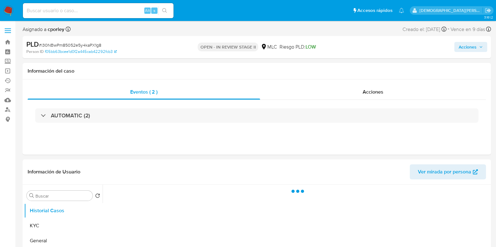
select select "10"
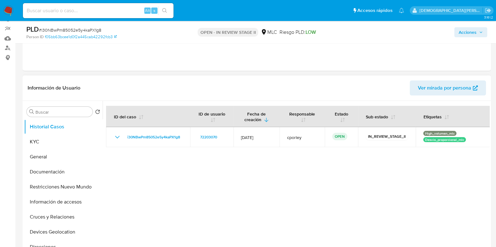
scroll to position [78, 0]
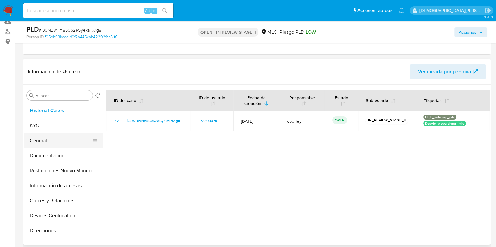
click at [39, 144] on button "General" at bounding box center [60, 140] width 73 height 15
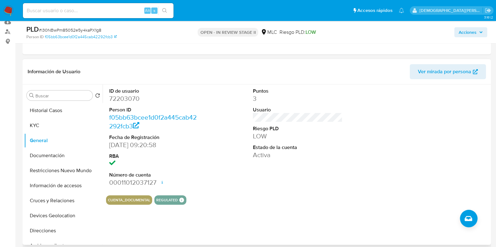
click at [128, 97] on dd "72203070" at bounding box center [154, 98] width 90 height 9
copy dd "72203070"
click at [38, 158] on button "Documentación" at bounding box center [60, 155] width 73 height 15
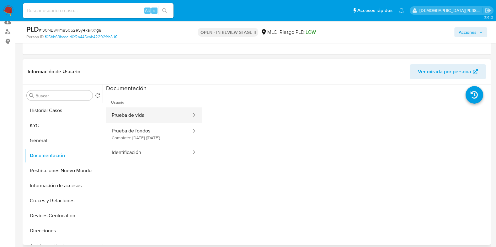
drag, startPoint x: 161, startPoint y: 114, endPoint x: 182, endPoint y: 117, distance: 20.9
click at [161, 114] on button "Prueba de vida" at bounding box center [149, 116] width 86 height 16
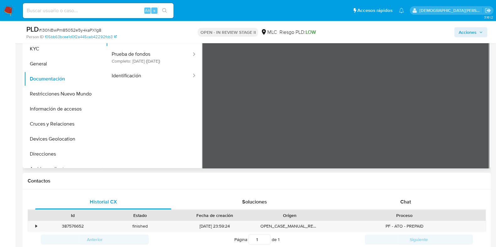
scroll to position [118, 0]
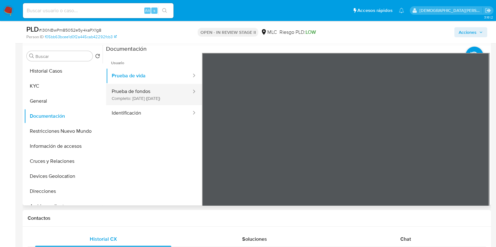
click at [148, 90] on button "Prueba de fondos Completo: 23/03/2025 (hace 6 meses)" at bounding box center [149, 94] width 86 height 21
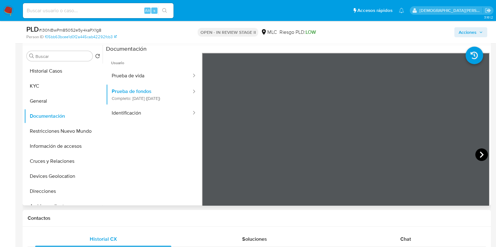
click at [396, 153] on icon at bounding box center [481, 155] width 13 height 13
click at [396, 155] on icon at bounding box center [481, 155] width 13 height 13
click at [124, 121] on button "Identificación" at bounding box center [149, 113] width 86 height 16
click at [396, 152] on icon at bounding box center [481, 155] width 13 height 13
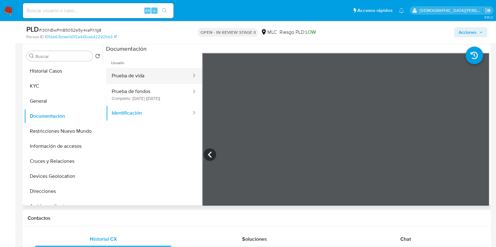
click at [162, 76] on button "Prueba de vida" at bounding box center [149, 76] width 86 height 16
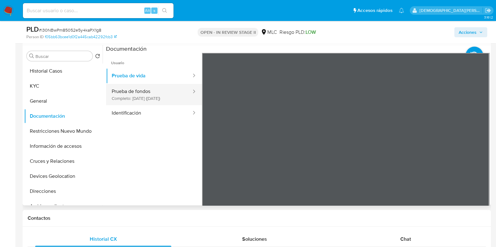
click at [127, 92] on button "Prueba de fondos Completo: 23/03/2025 (hace 6 meses)" at bounding box center [149, 94] width 86 height 21
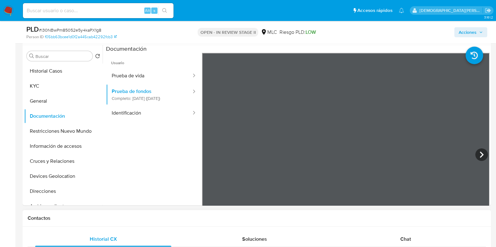
click at [78, 90] on button "KYC" at bounding box center [60, 86] width 73 height 15
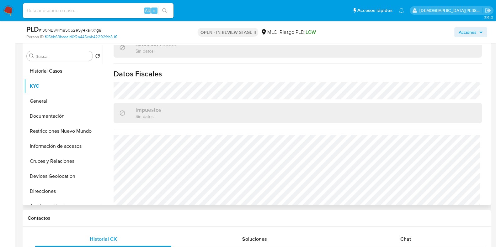
scroll to position [348, 0]
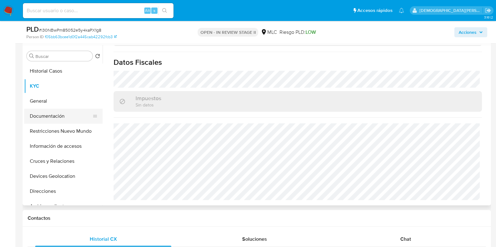
click at [52, 121] on button "Documentación" at bounding box center [60, 116] width 73 height 15
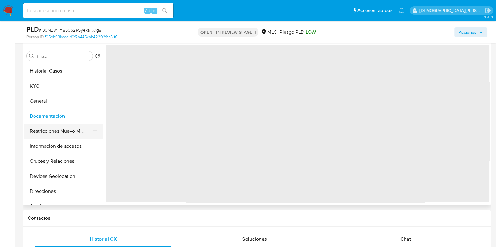
scroll to position [0, 0]
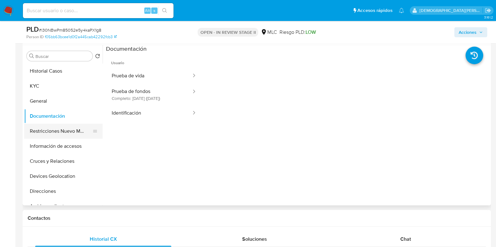
click at [32, 131] on button "Restricciones Nuevo Mundo" at bounding box center [60, 131] width 73 height 15
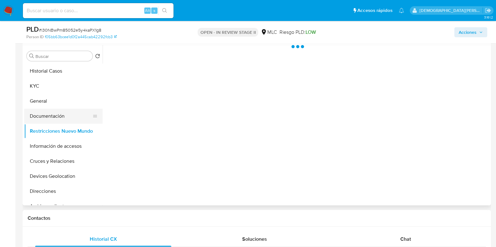
click at [31, 115] on button "Documentación" at bounding box center [60, 116] width 73 height 15
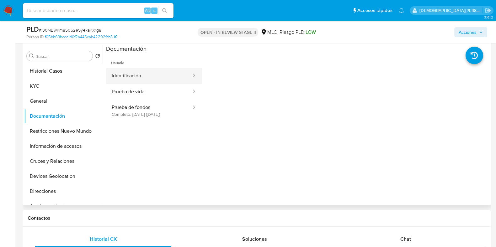
click at [174, 74] on button "Identificación" at bounding box center [149, 76] width 86 height 16
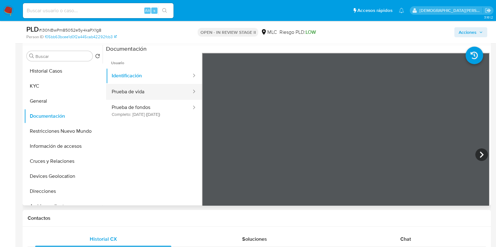
click at [157, 97] on button "Prueba de vida" at bounding box center [149, 92] width 86 height 16
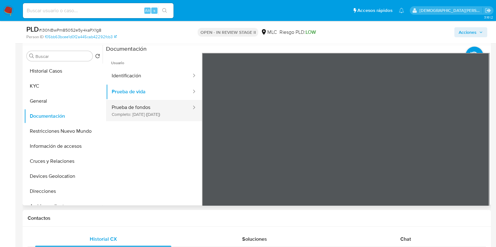
click at [154, 109] on button "Prueba de fondos Completo: 23/03/2025 (hace 6 meses)" at bounding box center [149, 110] width 86 height 21
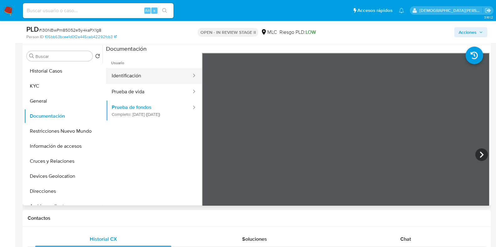
click at [131, 77] on button "Identificación" at bounding box center [149, 76] width 86 height 16
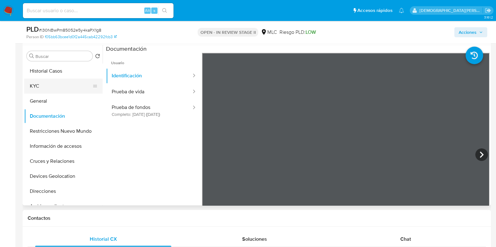
click at [45, 90] on button "KYC" at bounding box center [60, 86] width 73 height 15
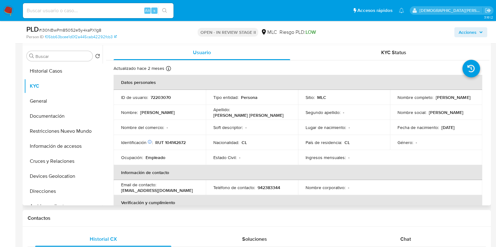
drag, startPoint x: 464, startPoint y: 101, endPoint x: 390, endPoint y: 99, distance: 74.3
click at [390, 99] on td "Nombre completo : Rosa Marina Sotomayor Casanova" at bounding box center [436, 97] width 92 height 15
drag, startPoint x: 394, startPoint y: 99, endPoint x: 403, endPoint y: 99, distance: 9.4
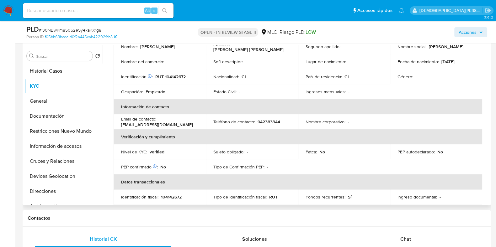
scroll to position [78, 0]
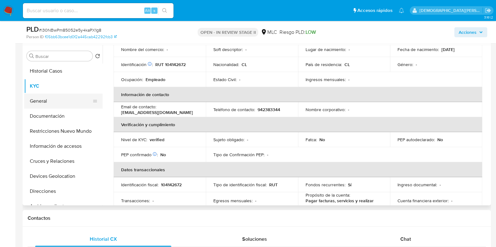
click at [58, 101] on button "General" at bounding box center [60, 101] width 73 height 15
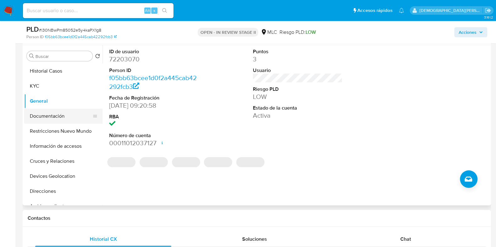
click at [38, 118] on button "Documentación" at bounding box center [60, 116] width 73 height 15
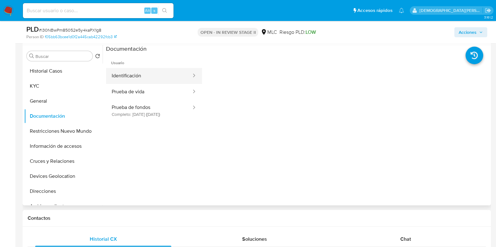
click at [169, 77] on button "Identificación" at bounding box center [149, 76] width 86 height 16
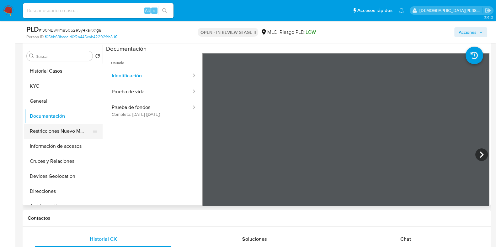
click at [83, 129] on button "Restricciones Nuevo Mundo" at bounding box center [60, 131] width 73 height 15
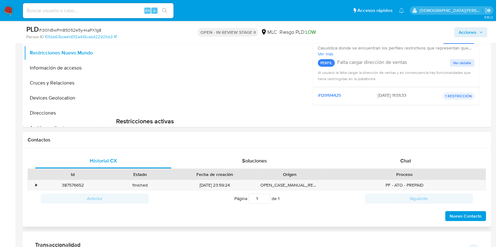
scroll to position [118, 0]
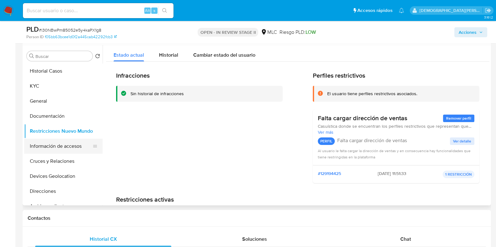
click at [60, 148] on button "Información de accesos" at bounding box center [60, 146] width 73 height 15
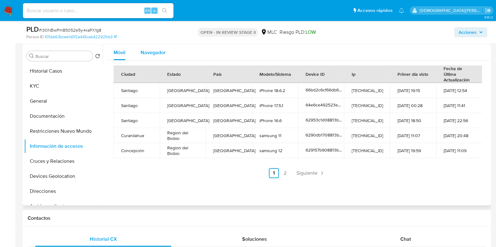
click at [149, 54] on span "Navegador" at bounding box center [152, 52] width 25 height 7
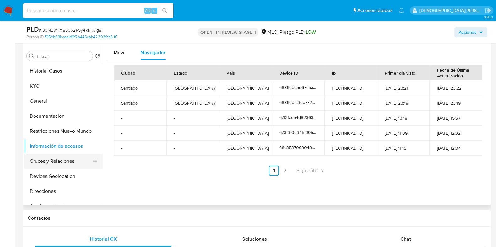
click at [58, 159] on button "Cruces y Relaciones" at bounding box center [60, 161] width 73 height 15
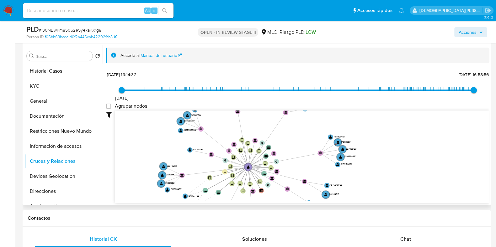
drag, startPoint x: 216, startPoint y: 182, endPoint x: 216, endPoint y: 190, distance: 7.8
click at [216, 190] on icon "device-66c353709904943c5596f070  user-72203070  72203070 device-6886ddfc3dc77…" at bounding box center [302, 156] width 374 height 91
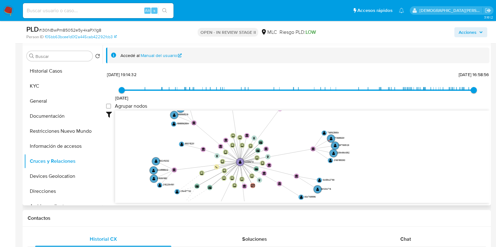
drag, startPoint x: 167, startPoint y: 142, endPoint x: 161, endPoint y: 137, distance: 8.1
click at [160, 137] on icon "device-66c353709904943c5596f070  user-72203070  72203070 device-6886ddfc3dc77…" at bounding box center [302, 156] width 374 height 91
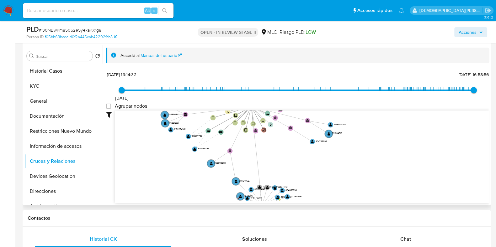
drag, startPoint x: 303, startPoint y: 174, endPoint x: 314, endPoint y: 118, distance: 56.7
click at [314, 118] on icon "device-66c353709904943c5596f070  user-72203070  72203070 device-6886ddfc3dc77…" at bounding box center [302, 156] width 374 height 91
click at [277, 136] on text "169622081" at bounding box center [273, 135] width 10 height 3
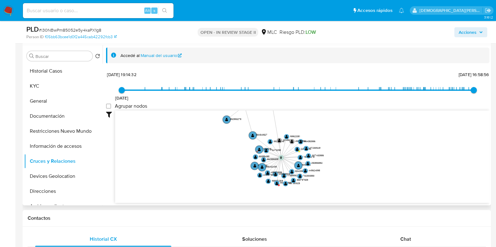
drag, startPoint x: 332, startPoint y: 176, endPoint x: 347, endPoint y: 130, distance: 48.4
click at [347, 130] on icon "device-66c353709904943c5596f070  user-72203070  72203070 device-6886ddfc3dc77…" at bounding box center [302, 156] width 374 height 91
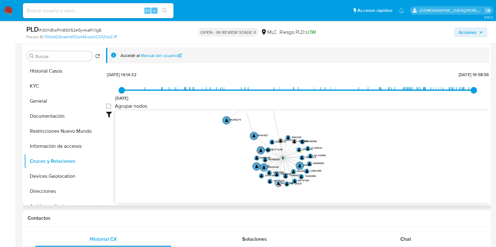
click at [277, 183] on text "" at bounding box center [278, 184] width 3 height 4
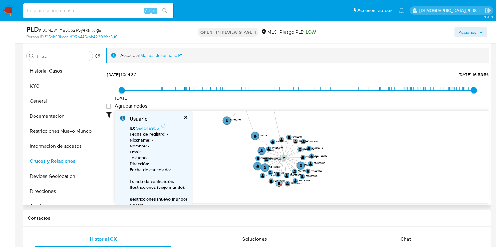
click at [277, 183] on text "" at bounding box center [278, 184] width 3 height 4
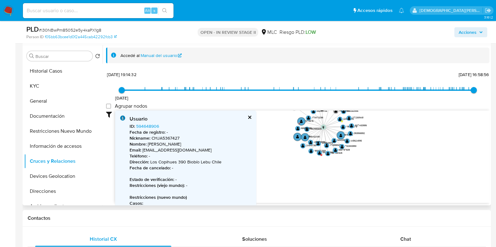
drag, startPoint x: 351, startPoint y: 182, endPoint x: 389, endPoint y: 153, distance: 48.2
click at [389, 153] on icon "device-66c353709904943c5596f070  user-72203070  72203070 device-6886ddfc3dc77…" at bounding box center [302, 156] width 374 height 91
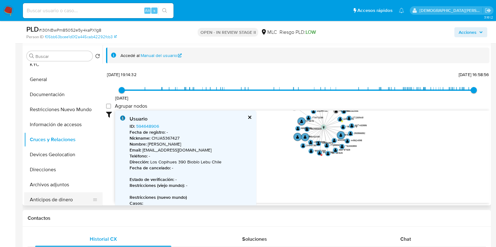
scroll to position [21, 0]
click at [64, 95] on button "Documentación" at bounding box center [60, 95] width 73 height 15
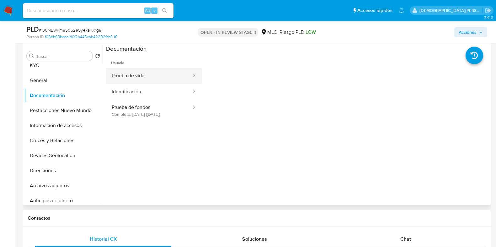
click at [177, 77] on button "Prueba de vida" at bounding box center [149, 76] width 86 height 16
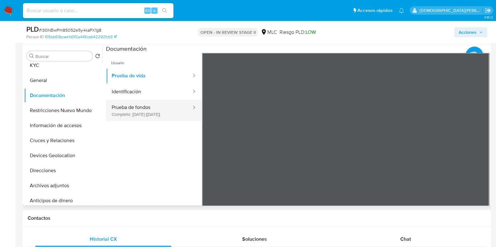
click at [171, 110] on button "Prueba de fondos Completo: 23/03/2025 (hace 6 meses)" at bounding box center [149, 110] width 86 height 21
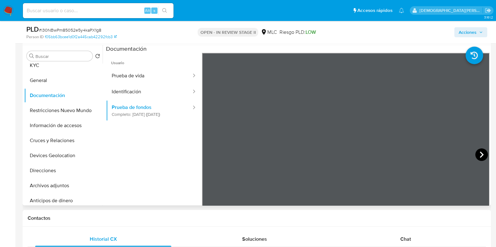
click at [396, 155] on icon at bounding box center [481, 155] width 4 height 6
click at [396, 157] on icon at bounding box center [481, 155] width 4 height 6
click at [335, 48] on section at bounding box center [297, 149] width 383 height 208
click at [54, 66] on button "KYC" at bounding box center [60, 65] width 73 height 15
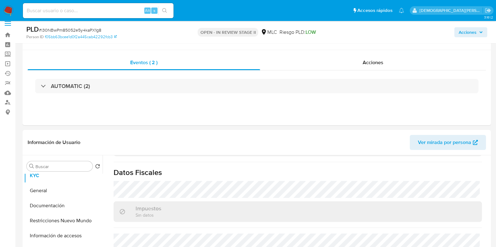
scroll to position [0, 0]
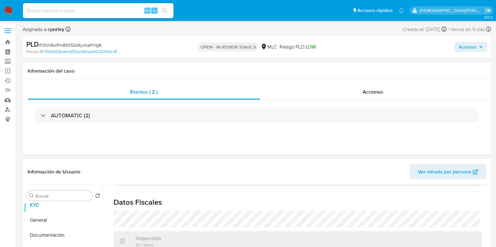
click at [396, 45] on span "Acciones" at bounding box center [467, 47] width 18 height 10
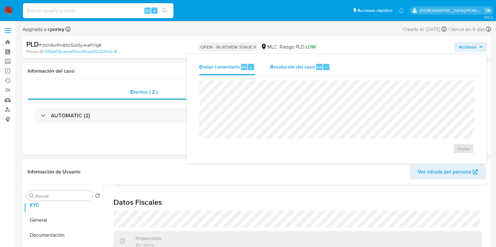
click at [290, 64] on span "Resolución del caso" at bounding box center [292, 66] width 45 height 7
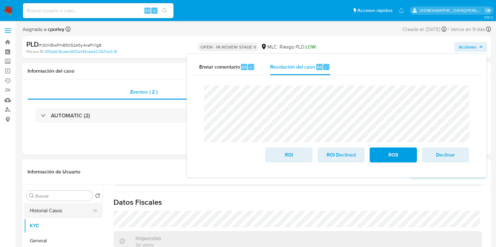
click at [60, 197] on button "Historial Casos" at bounding box center [60, 210] width 73 height 15
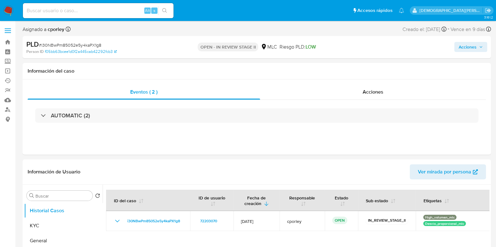
click at [396, 46] on span "Acciones" at bounding box center [467, 47] width 18 height 10
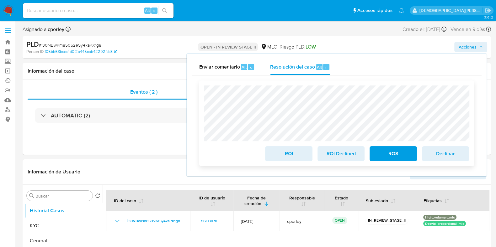
click at [389, 154] on span "ROS" at bounding box center [392, 154] width 31 height 14
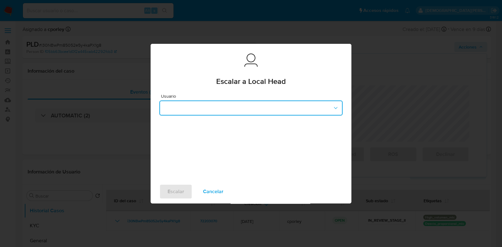
click at [201, 101] on button "button" at bounding box center [250, 108] width 183 height 15
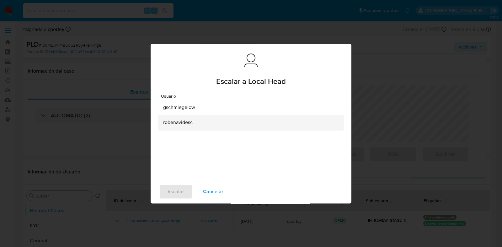
click at [184, 124] on span "robenavidesc" at bounding box center [177, 122] width 29 height 6
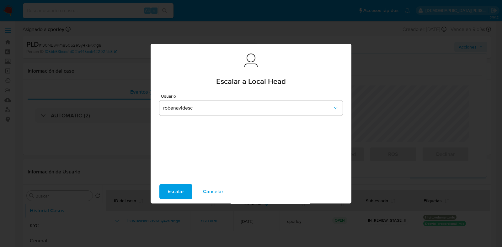
click at [174, 191] on span "Escalar" at bounding box center [175, 192] width 17 height 14
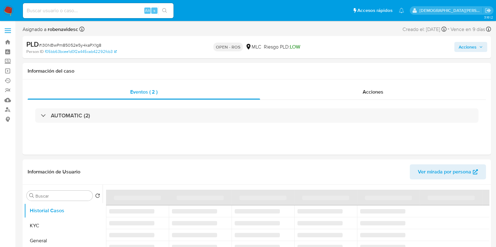
select select "10"
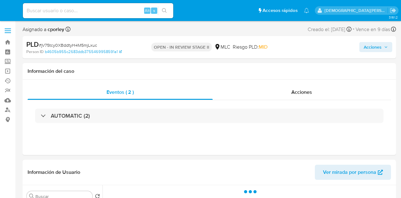
select select "10"
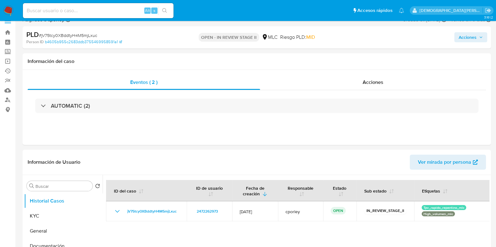
scroll to position [39, 0]
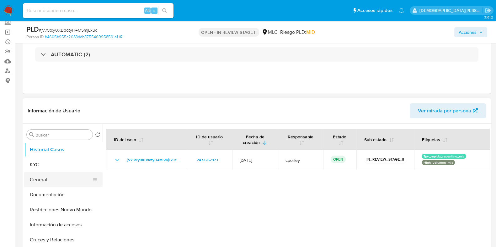
click at [56, 176] on button "General" at bounding box center [60, 179] width 73 height 15
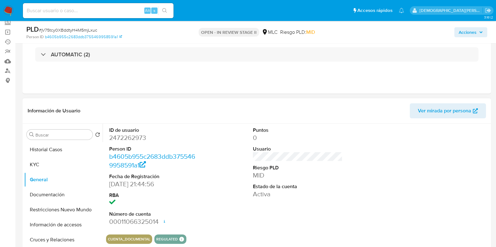
click at [115, 135] on dd "2472262973" at bounding box center [154, 138] width 90 height 9
copy dd "2472262973"
click at [123, 136] on dd "2472262973" at bounding box center [154, 138] width 90 height 9
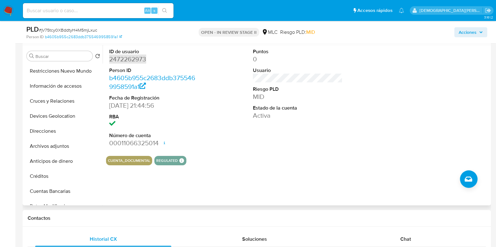
scroll to position [21, 0]
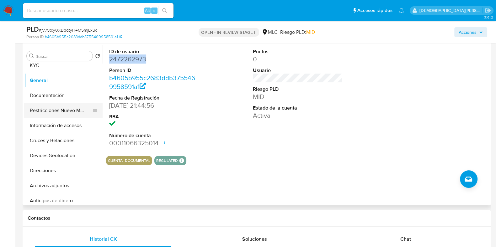
click at [61, 108] on button "Restricciones Nuevo Mundo" at bounding box center [60, 110] width 73 height 15
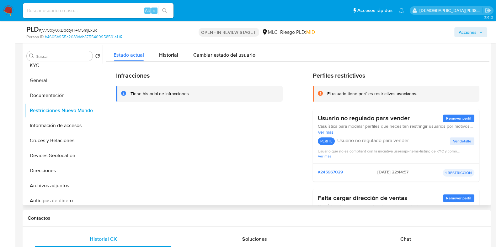
scroll to position [39, 0]
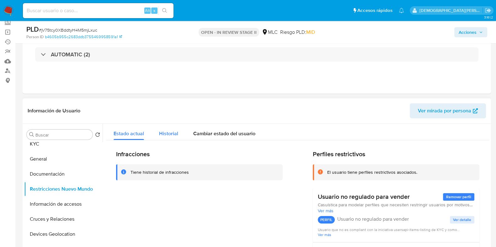
click at [170, 130] on span "Historial" at bounding box center [168, 133] width 19 height 7
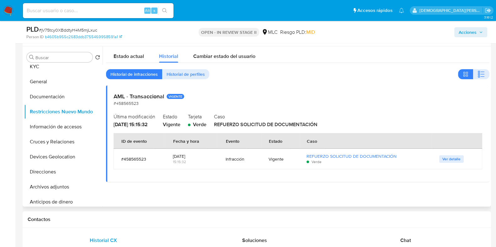
scroll to position [118, 0]
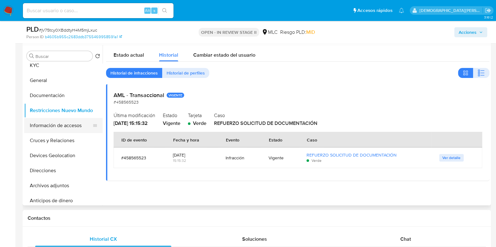
click at [64, 127] on button "Información de accesos" at bounding box center [60, 125] width 73 height 15
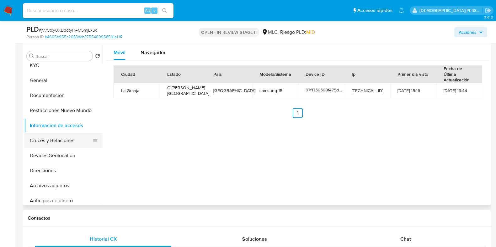
click at [72, 140] on button "Cruces y Relaciones" at bounding box center [60, 140] width 73 height 15
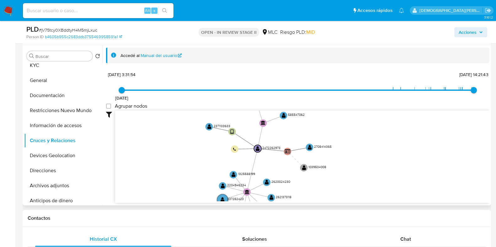
drag, startPoint x: 175, startPoint y: 144, endPoint x: 175, endPoint y: 177, distance: 33.9
click at [175, 177] on icon "user-2472262973  2472262973 device-67f1739398f475da05b57169  user-2371133633 …" at bounding box center [302, 156] width 374 height 91
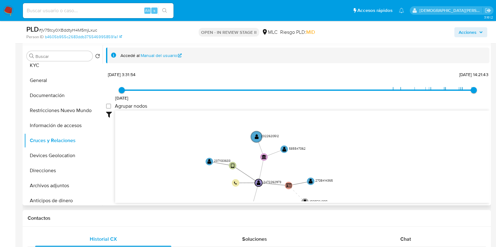
drag, startPoint x: 175, startPoint y: 152, endPoint x: 175, endPoint y: 186, distance: 33.9
click at [175, 186] on icon "user-2472262973  2472262973 device-67f1739398f475da05b57169  user-2371133633 …" at bounding box center [302, 156] width 374 height 91
click at [210, 163] on text "" at bounding box center [210, 161] width 4 height 5
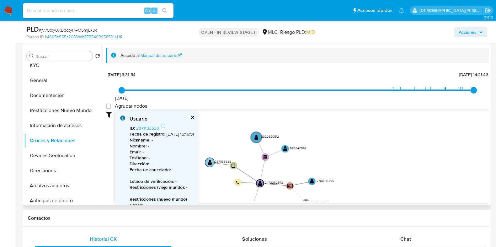
click at [210, 163] on text "" at bounding box center [210, 162] width 4 height 5
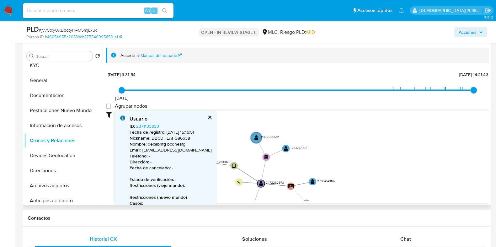
click at [207, 116] on button "cerrar" at bounding box center [209, 117] width 4 height 4
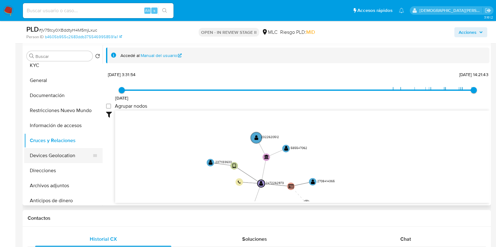
click at [60, 156] on button "Devices Geolocation" at bounding box center [60, 155] width 73 height 15
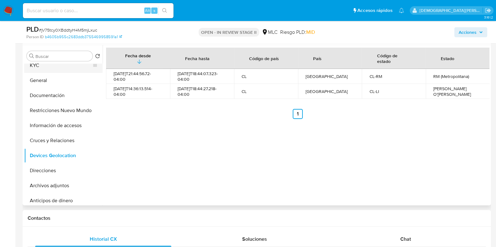
click at [58, 71] on button "KYC" at bounding box center [60, 65] width 73 height 15
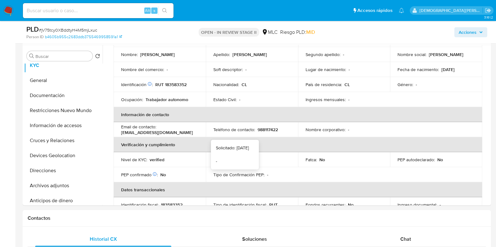
scroll to position [0, 0]
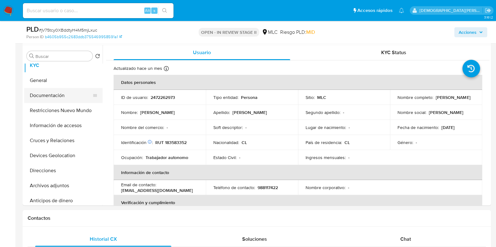
click at [61, 93] on button "Documentación" at bounding box center [60, 95] width 73 height 15
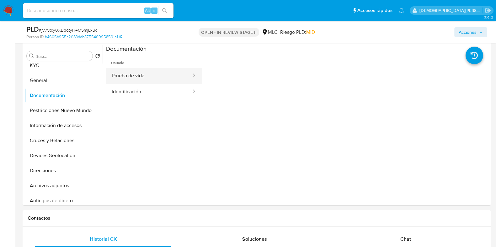
click at [132, 75] on button "Prueba de vida" at bounding box center [149, 76] width 86 height 16
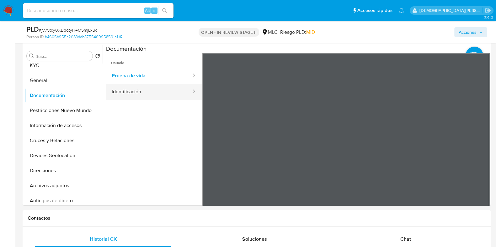
click at [187, 93] on div at bounding box center [192, 91] width 10 height 7
click at [158, 89] on button "Identificación" at bounding box center [149, 92] width 86 height 16
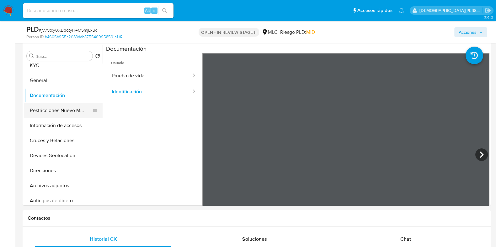
click at [60, 109] on button "Restricciones Nuevo Mundo" at bounding box center [60, 110] width 73 height 15
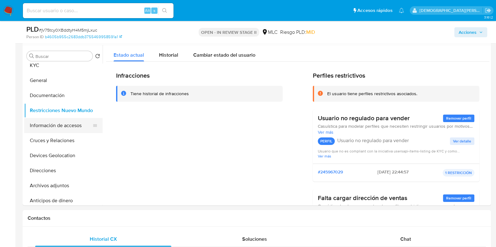
click at [60, 127] on button "Información de accesos" at bounding box center [60, 125] width 73 height 15
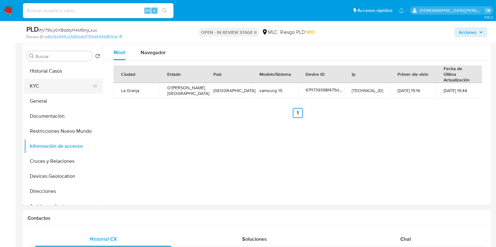
click at [60, 86] on button "KYC" at bounding box center [60, 86] width 73 height 15
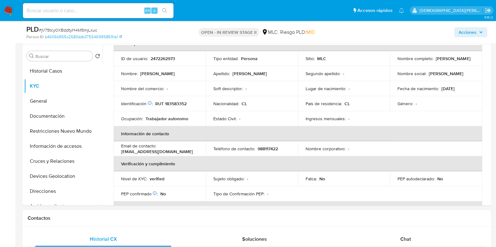
scroll to position [118, 0]
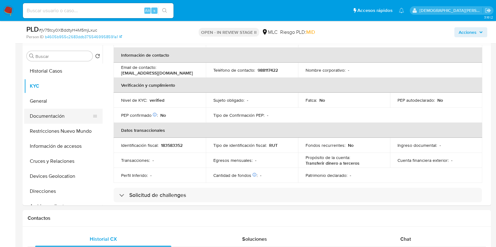
click at [57, 117] on button "Documentación" at bounding box center [60, 116] width 73 height 15
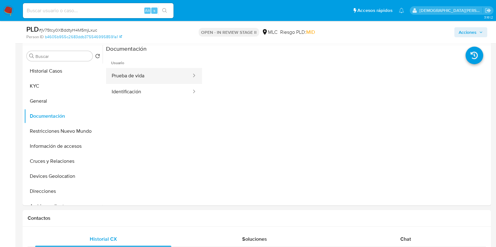
click at [143, 71] on button "Prueba de vida" at bounding box center [149, 76] width 86 height 16
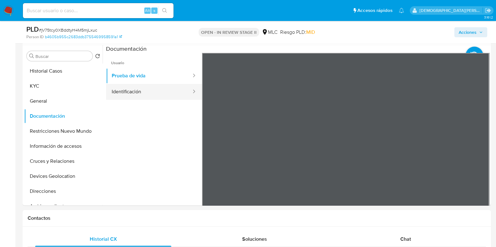
click at [146, 98] on button "Identificación" at bounding box center [149, 92] width 86 height 16
drag, startPoint x: 47, startPoint y: 134, endPoint x: 18, endPoint y: 136, distance: 29.5
click at [47, 134] on button "Restricciones Nuevo Mundo" at bounding box center [63, 131] width 78 height 15
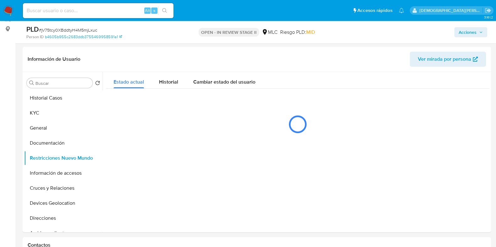
scroll to position [78, 0]
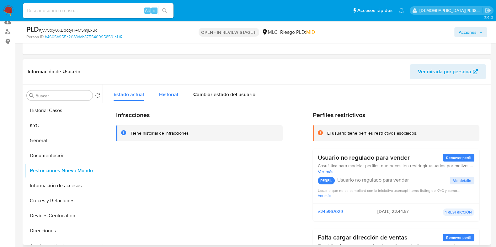
click at [168, 97] on span "Historial" at bounding box center [168, 94] width 19 height 7
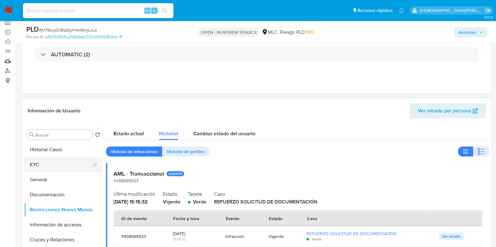
click at [48, 171] on button "KYC" at bounding box center [60, 164] width 73 height 15
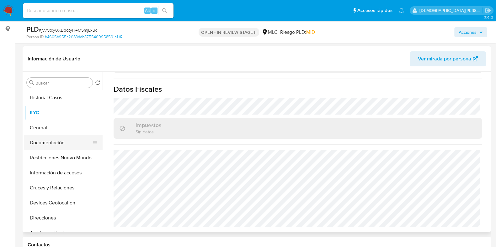
scroll to position [118, 0]
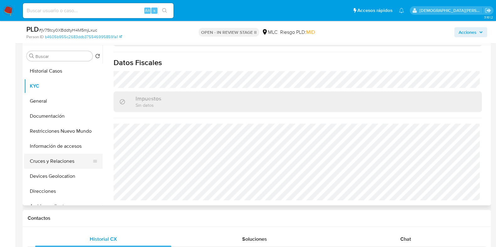
click at [43, 158] on button "Cruces y Relaciones" at bounding box center [60, 161] width 73 height 15
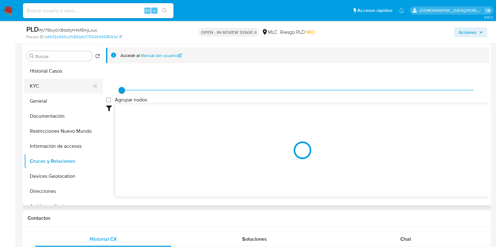
click at [46, 87] on button "KYC" at bounding box center [60, 86] width 73 height 15
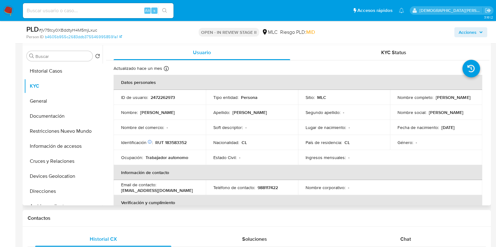
drag, startPoint x: 463, startPoint y: 102, endPoint x: 396, endPoint y: 102, distance: 67.4
click at [397, 100] on div "Nombre completo : Jorge Nicolás Zúñiga González" at bounding box center [435, 98] width 77 height 6
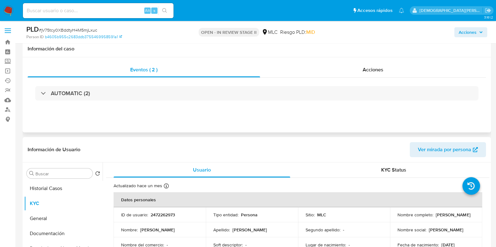
scroll to position [118, 0]
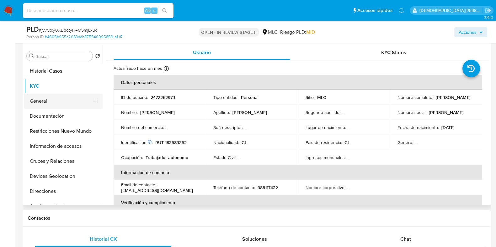
click at [56, 99] on button "General" at bounding box center [60, 101] width 73 height 15
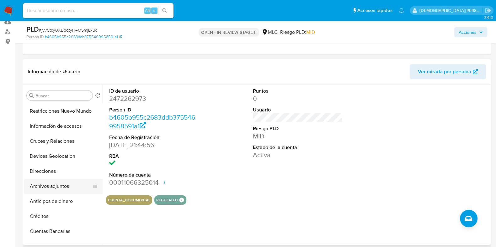
scroll to position [0, 0]
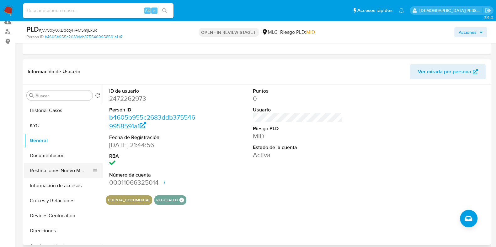
click at [60, 171] on button "Restricciones Nuevo Mundo" at bounding box center [60, 170] width 73 height 15
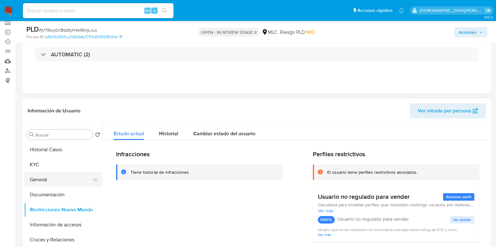
scroll to position [39, 0]
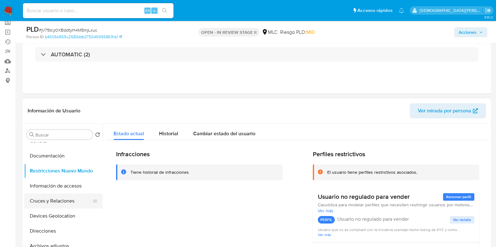
click at [54, 197] on button "Cruces y Relaciones" at bounding box center [60, 201] width 73 height 15
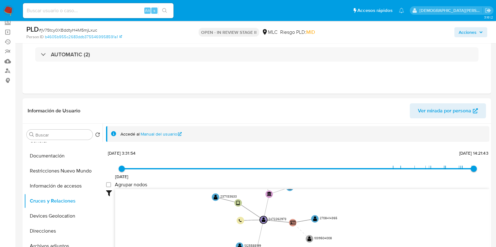
drag, startPoint x: 171, startPoint y: 223, endPoint x: 175, endPoint y: 250, distance: 26.6
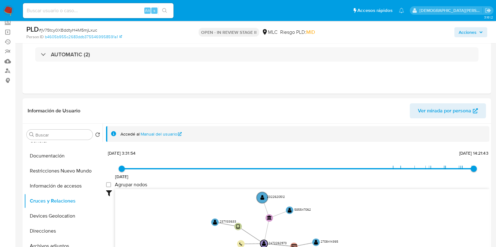
drag, startPoint x: 177, startPoint y: 254, endPoint x: 176, endPoint y: 260, distance: 6.0
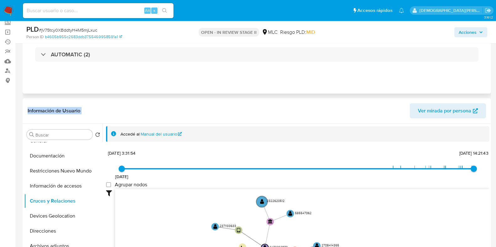
drag, startPoint x: 248, startPoint y: 102, endPoint x: 254, endPoint y: 69, distance: 33.6
click at [214, 197] on text "" at bounding box center [215, 226] width 4 height 5
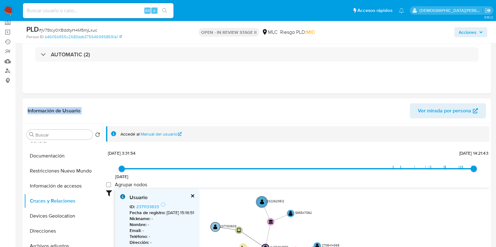
click at [214, 197] on text "" at bounding box center [215, 226] width 4 height 5
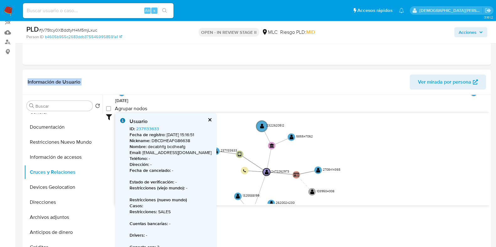
scroll to position [78, 0]
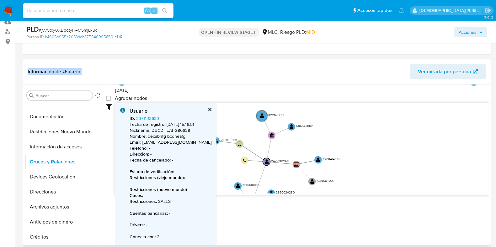
click at [207, 108] on button "cerrar" at bounding box center [209, 110] width 4 height 4
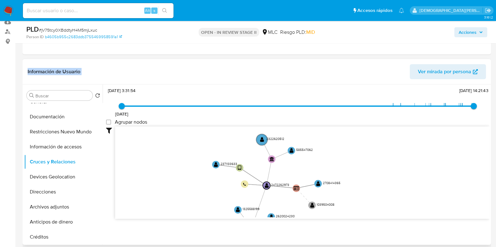
scroll to position [24, 0]
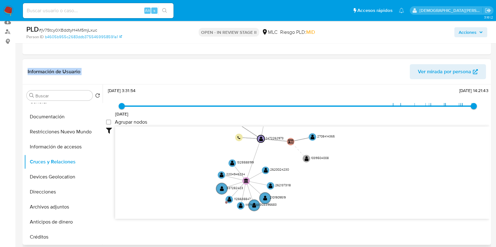
drag, startPoint x: 191, startPoint y: 176, endPoint x: 187, endPoint y: 148, distance: 27.8
click at [187, 148] on icon "user-2472262973  2472262973 device-67f1739398f475da05b57169  user-2371133633 …" at bounding box center [302, 172] width 374 height 91
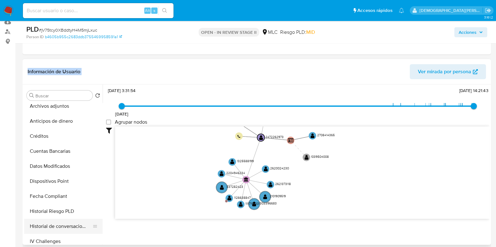
scroll to position [60, 0]
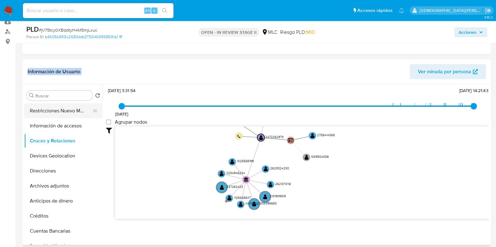
click at [56, 108] on button "Restricciones Nuevo Mundo" at bounding box center [60, 110] width 73 height 15
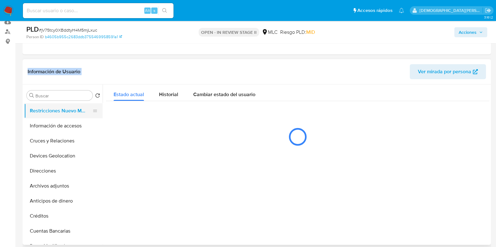
scroll to position [0, 0]
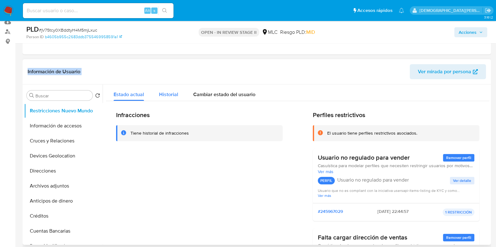
click at [156, 87] on button "Historial" at bounding box center [168, 93] width 34 height 17
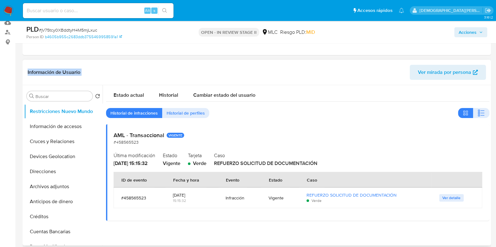
scroll to position [39, 0]
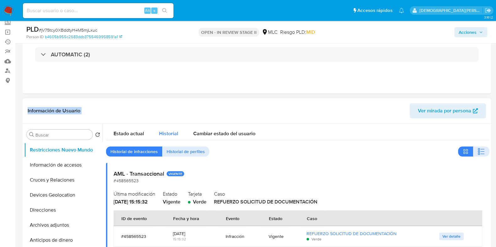
click at [163, 133] on span "Historial" at bounding box center [168, 133] width 19 height 7
click at [118, 135] on span "Estado actual" at bounding box center [128, 133] width 30 height 7
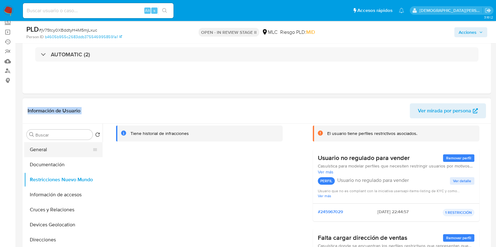
scroll to position [0, 0]
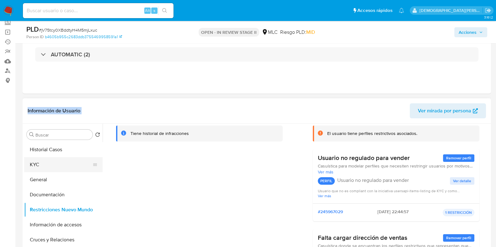
click at [60, 161] on button "KYC" at bounding box center [60, 164] width 73 height 15
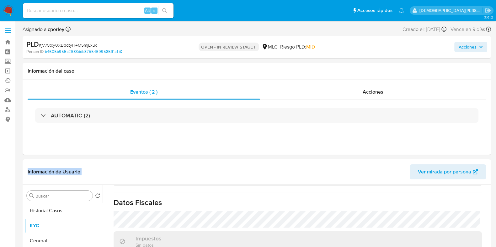
click at [401, 47] on span "Acciones" at bounding box center [467, 47] width 18 height 10
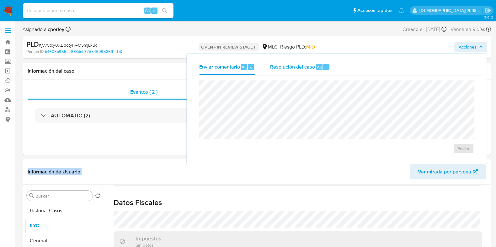
click at [276, 66] on span "Resolución del caso" at bounding box center [292, 66] width 45 height 7
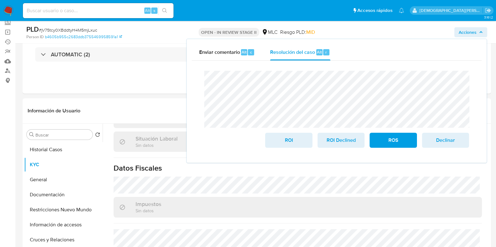
scroll to position [307, 0]
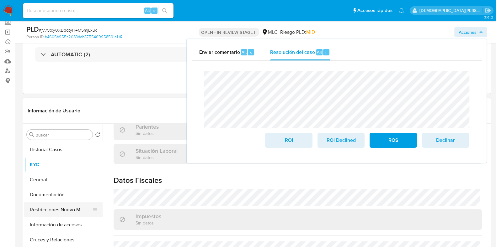
click at [64, 197] on button "Restricciones Nuevo Mundo" at bounding box center [60, 210] width 73 height 15
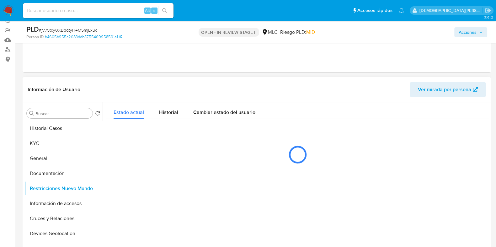
scroll to position [78, 0]
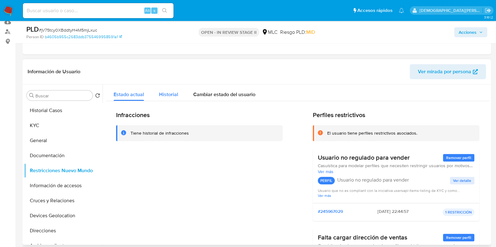
click at [172, 96] on span "Historial" at bounding box center [168, 94] width 19 height 7
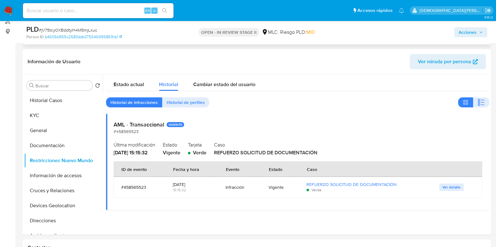
scroll to position [0, 0]
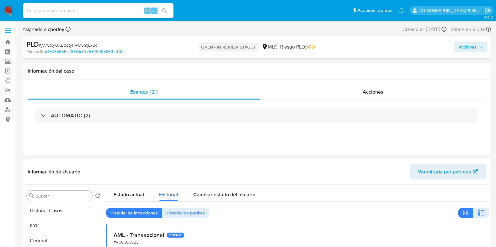
click at [401, 50] on span "Acciones" at bounding box center [467, 47] width 18 height 10
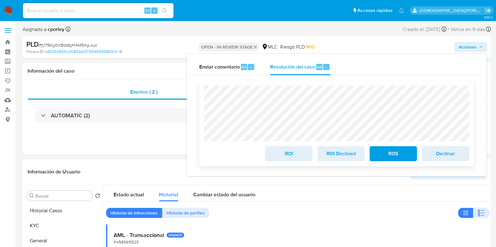
click at [283, 153] on span "ROI" at bounding box center [288, 154] width 31 height 14
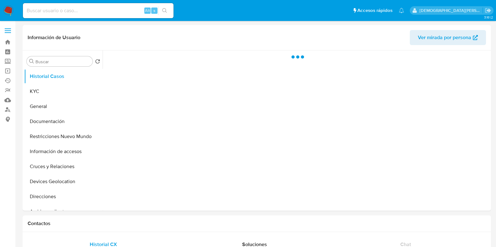
select select "10"
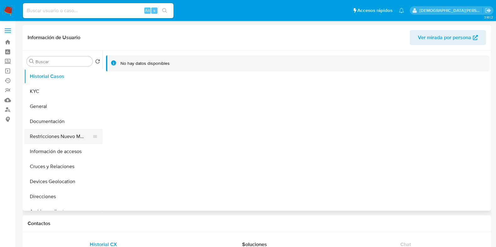
click at [52, 137] on button "Restricciones Nuevo Mundo" at bounding box center [60, 136] width 73 height 15
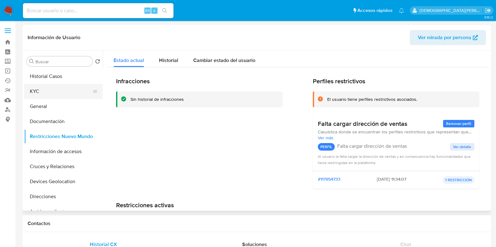
click at [49, 92] on button "KYC" at bounding box center [60, 91] width 73 height 15
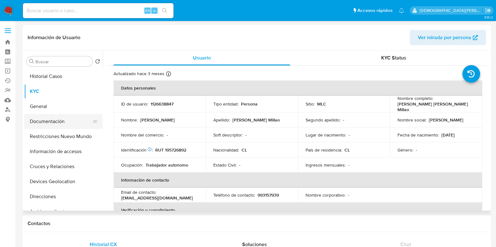
click at [66, 117] on button "Documentación" at bounding box center [60, 121] width 73 height 15
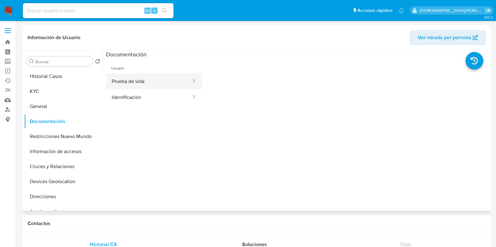
click at [162, 88] on button "Prueba de vida" at bounding box center [149, 81] width 86 height 16
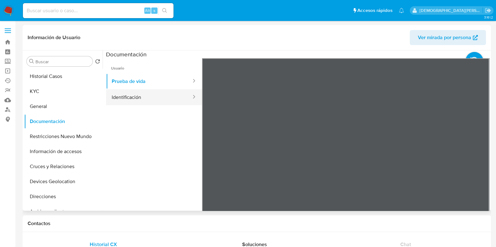
click at [156, 97] on button "Identificación" at bounding box center [149, 97] width 86 height 16
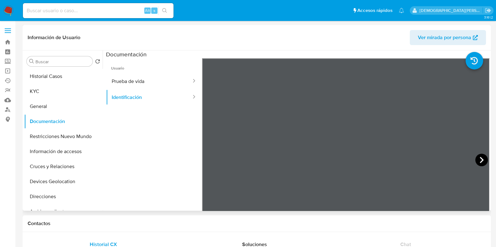
click at [479, 159] on icon at bounding box center [481, 160] width 4 height 6
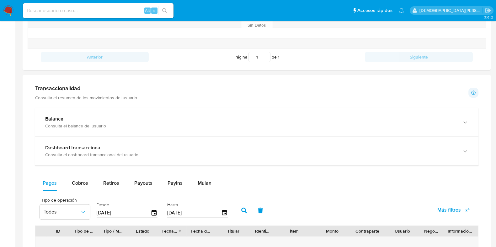
scroll to position [313, 0]
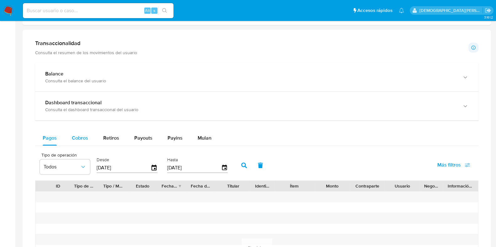
click at [87, 136] on span "Cobros" at bounding box center [80, 137] width 16 height 7
select select "10"
click at [154, 168] on icon "button" at bounding box center [154, 168] width 11 height 11
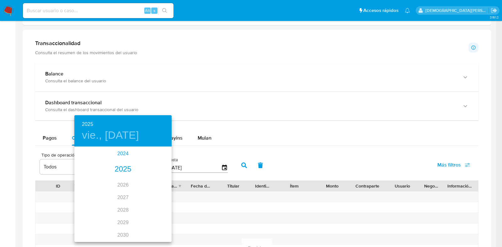
click at [124, 154] on div "2024" at bounding box center [122, 154] width 97 height 13
click at [127, 230] on div "nov." at bounding box center [123, 230] width 32 height 24
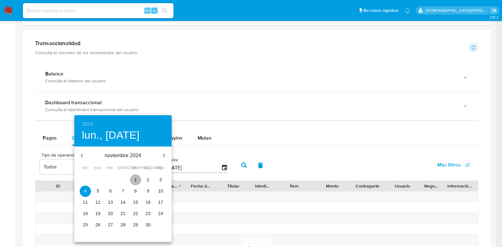
click at [136, 180] on p "1" at bounding box center [135, 180] width 3 height 6
type input "[DATE]"
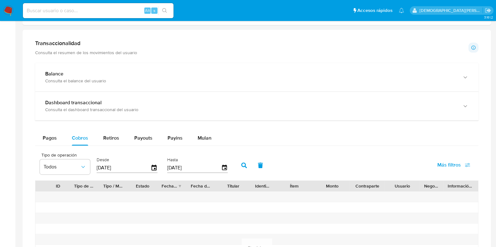
click at [241, 161] on button "button" at bounding box center [244, 165] width 16 height 15
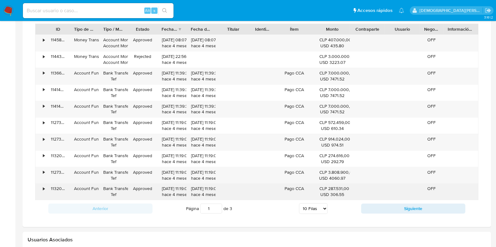
scroll to position [431, 0]
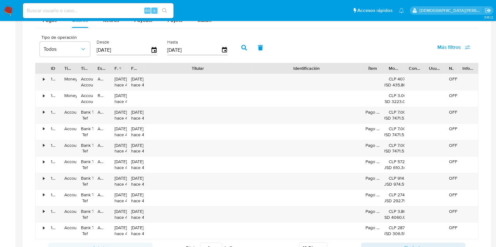
click at [326, 87] on div "ID Tipo de operación Tipo / Método Estado Fecha de creación Fecha de aprobación…" at bounding box center [256, 151] width 443 height 177
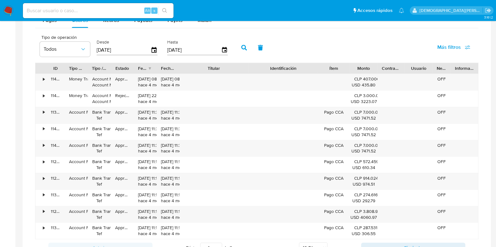
drag, startPoint x: 253, startPoint y: 67, endPoint x: 213, endPoint y: 70, distance: 39.6
click at [213, 70] on div "Titular" at bounding box center [213, 68] width 69 height 11
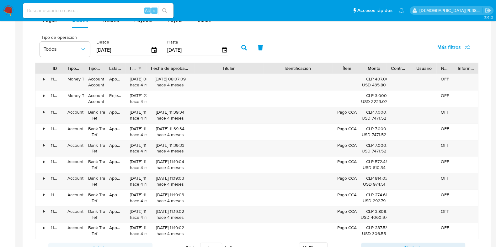
drag, startPoint x: 179, startPoint y: 65, endPoint x: 204, endPoint y: 65, distance: 24.8
click at [204, 65] on div "ID Tipo de operación Tipo / Método Estado Fecha de creación Fecha de aprobación…" at bounding box center [256, 68] width 442 height 11
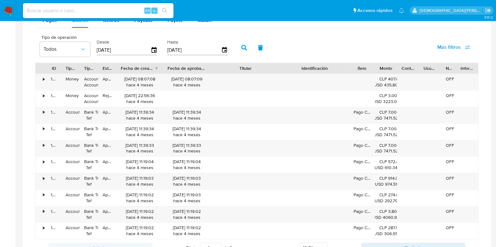
drag, startPoint x: 148, startPoint y: 65, endPoint x: 174, endPoint y: 70, distance: 26.1
click at [174, 70] on div "ID Tipo de operación Tipo / Método Estado Fecha de creación Fecha de aprobación…" at bounding box center [256, 68] width 442 height 11
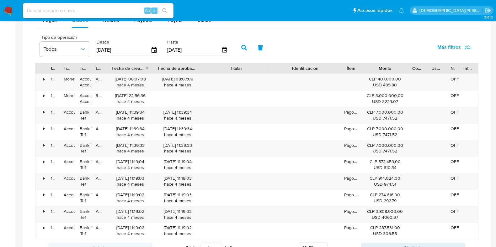
drag, startPoint x: 398, startPoint y: 66, endPoint x: 421, endPoint y: 66, distance: 23.5
click at [421, 66] on div "ID Tipo de operación Tipo / Método Estado Fecha de creación Fecha de aprobación…" at bounding box center [256, 68] width 442 height 11
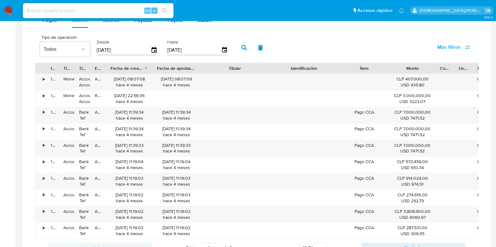
drag, startPoint x: 365, startPoint y: 64, endPoint x: 393, endPoint y: 65, distance: 28.5
click at [393, 65] on div at bounding box center [389, 68] width 11 height 11
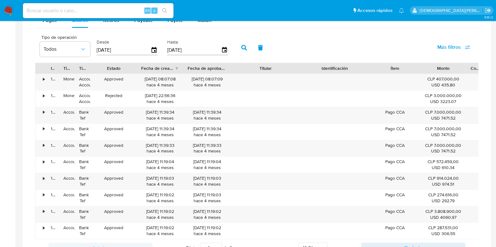
drag, startPoint x: 106, startPoint y: 69, endPoint x: 136, endPoint y: 66, distance: 30.9
click at [136, 66] on div at bounding box center [136, 68] width 11 height 11
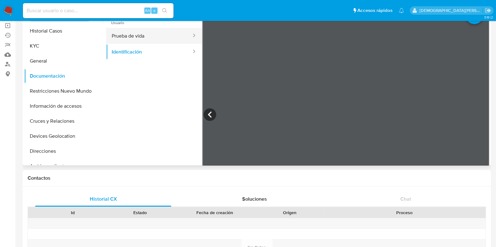
scroll to position [0, 0]
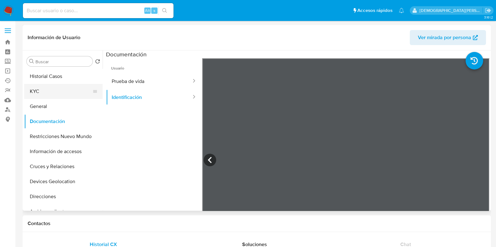
click at [48, 93] on button "KYC" at bounding box center [60, 91] width 73 height 15
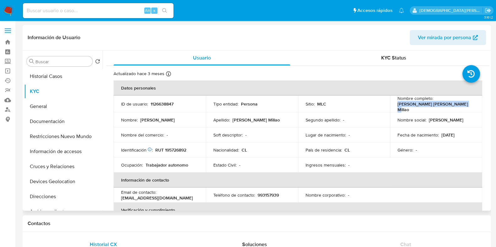
drag, startPoint x: 437, startPoint y: 103, endPoint x: 393, endPoint y: 106, distance: 44.0
click at [393, 106] on td "Nombre completo : Nicolás Andrés Fuentes Millao" at bounding box center [436, 104] width 92 height 17
click at [61, 137] on button "Restricciones Nuevo Mundo" at bounding box center [60, 136] width 73 height 15
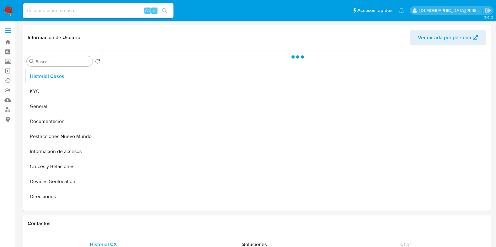
select select "10"
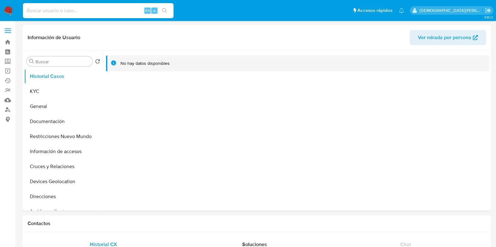
click at [99, 10] on input at bounding box center [98, 11] width 150 height 8
paste input "585547062"
type input "585547062"
click at [166, 10] on icon "search-icon" at bounding box center [164, 10] width 5 height 5
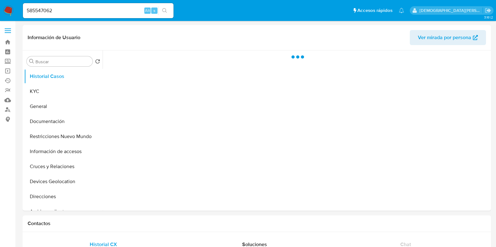
select select "10"
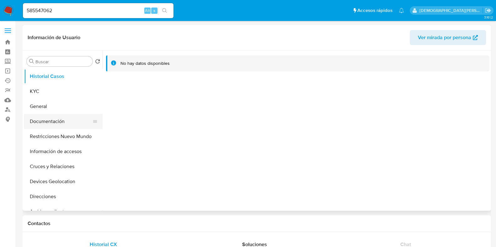
click at [49, 126] on button "Documentación" at bounding box center [60, 121] width 73 height 15
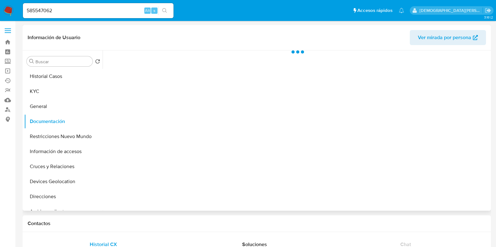
click at [140, 72] on div at bounding box center [296, 130] width 387 height 161
click at [139, 74] on div at bounding box center [296, 130] width 387 height 161
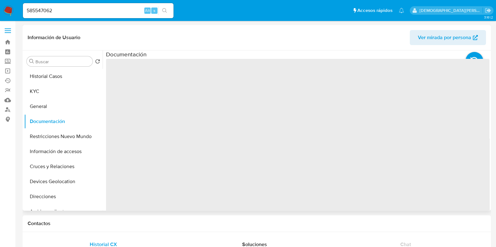
click at [139, 74] on span "‌" at bounding box center [297, 159] width 383 height 201
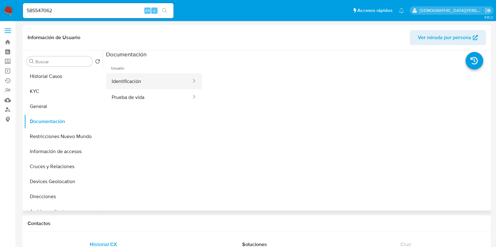
click at [138, 78] on button "Identificación" at bounding box center [149, 81] width 86 height 16
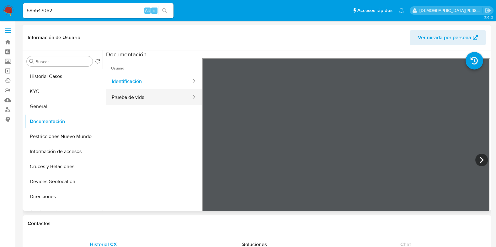
click at [131, 99] on button "Prueba de vida" at bounding box center [149, 97] width 86 height 16
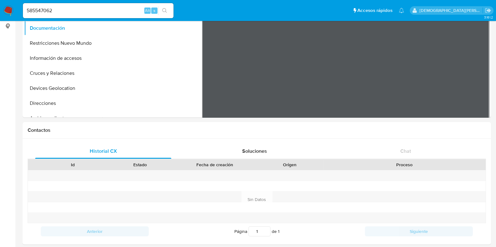
scroll to position [39, 0]
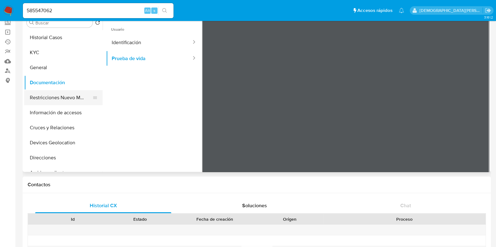
click at [60, 102] on button "Restricciones Nuevo Mundo" at bounding box center [60, 97] width 73 height 15
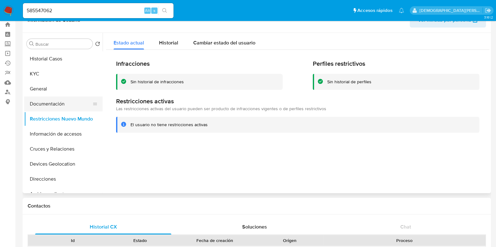
scroll to position [0, 0]
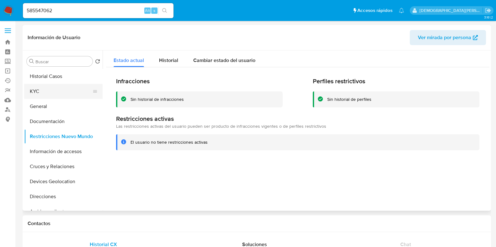
click at [34, 89] on button "KYC" at bounding box center [60, 91] width 73 height 15
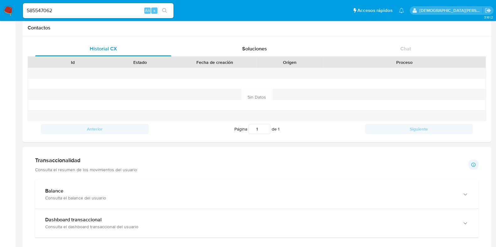
scroll to position [392, 0]
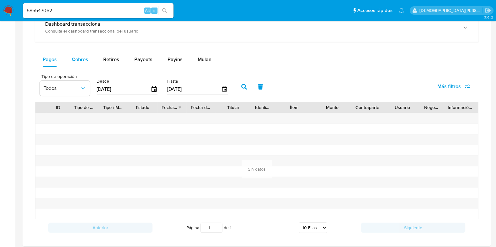
click at [74, 58] on span "Cobros" at bounding box center [80, 59] width 16 height 7
select select "10"
click at [150, 88] on icon "button" at bounding box center [154, 89] width 11 height 11
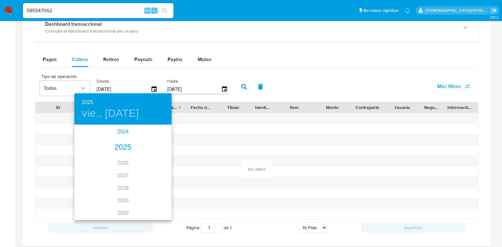
click at [119, 134] on div "2024" at bounding box center [122, 132] width 97 height 13
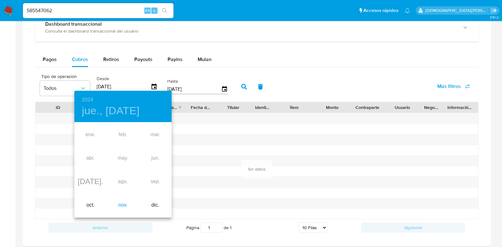
click at [126, 202] on div "nov." at bounding box center [123, 206] width 32 height 24
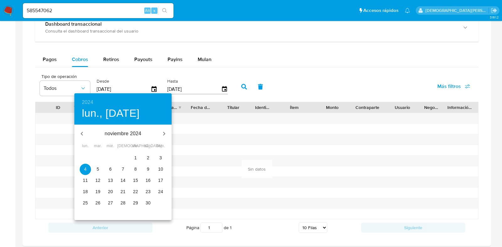
click at [137, 155] on span "1" at bounding box center [135, 158] width 11 height 6
type input "[DATE]"
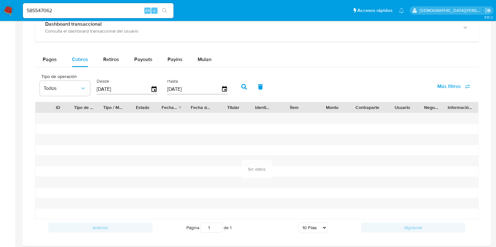
click at [242, 86] on icon "button" at bounding box center [244, 87] width 6 height 6
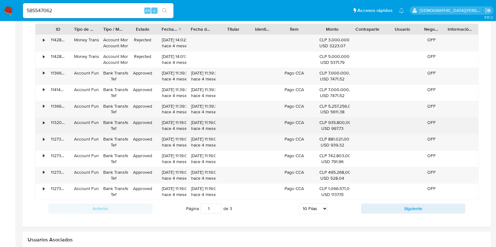
scroll to position [431, 0]
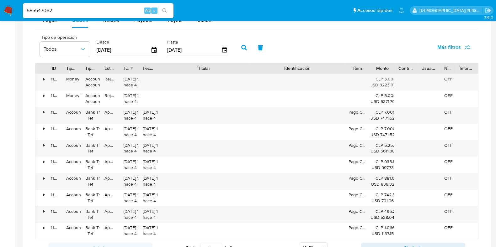
click at [306, 81] on div "ID Tipo de operación Tipo / Método Estado Fecha de creación Fecha de aprobación…" at bounding box center [256, 151] width 443 height 177
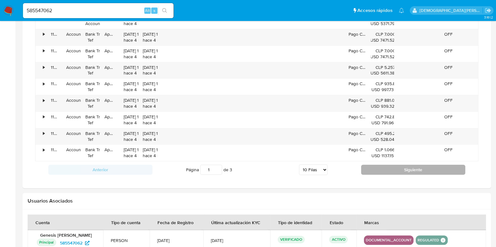
click at [382, 168] on button "Siguiente" at bounding box center [413, 170] width 104 height 10
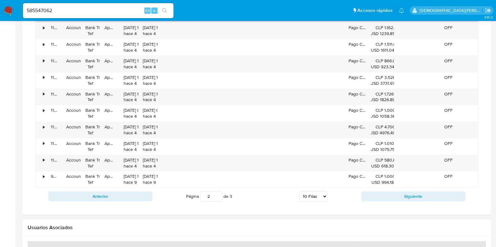
scroll to position [470, 0]
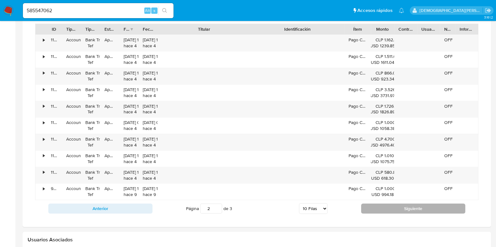
click at [382, 208] on button "Siguiente" at bounding box center [413, 209] width 104 height 10
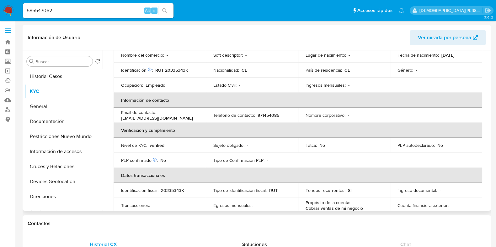
scroll to position [0, 0]
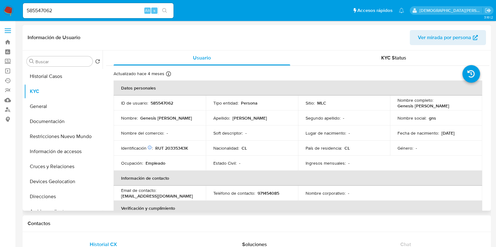
drag, startPoint x: 465, startPoint y: 106, endPoint x: 394, endPoint y: 106, distance: 70.5
click at [394, 106] on td "Nombre completo : Genesis [PERSON_NAME]" at bounding box center [436, 103] width 92 height 15
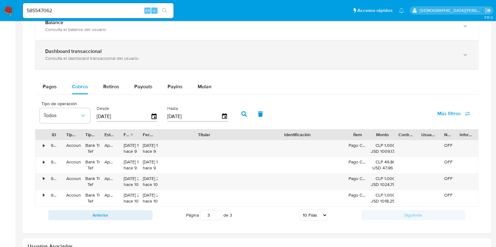
scroll to position [392, 0]
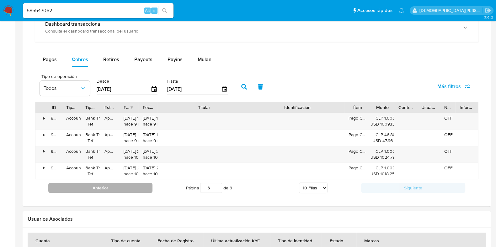
click at [125, 189] on button "Anterior" at bounding box center [100, 188] width 104 height 10
type input "2"
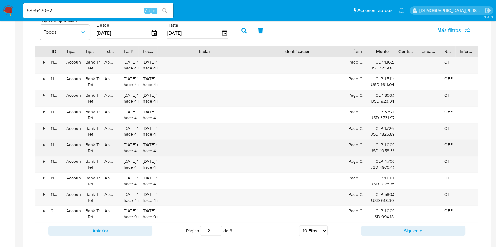
scroll to position [431, 0]
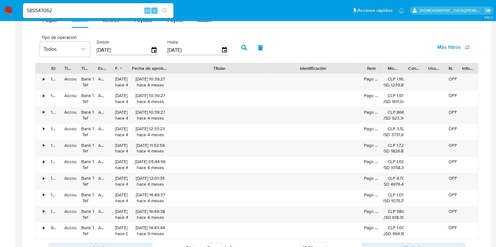
drag, startPoint x: 156, startPoint y: 70, endPoint x: 182, endPoint y: 68, distance: 26.1
click at [182, 68] on div "ID Tipo de operación Tipo / Método Estado Fecha de creación Fecha de aprobación…" at bounding box center [256, 68] width 442 height 11
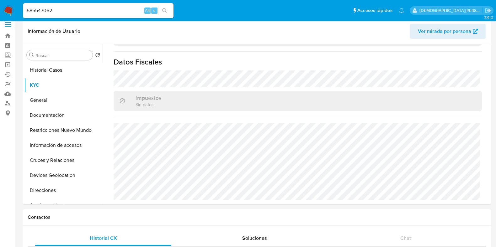
scroll to position [0, 0]
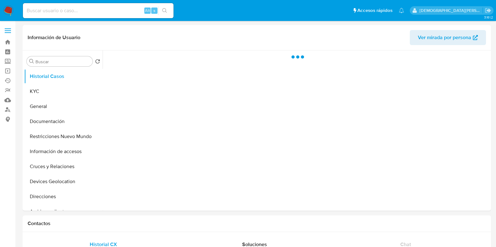
select select "10"
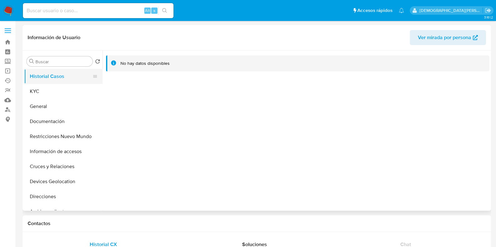
click at [65, 82] on button "Historial Casos" at bounding box center [60, 76] width 73 height 15
click at [60, 91] on button "KYC" at bounding box center [60, 91] width 73 height 15
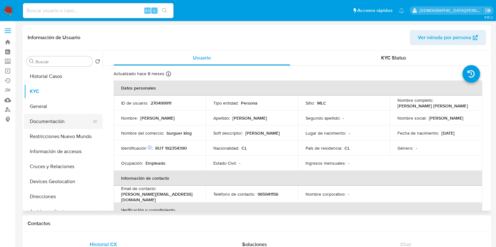
click at [45, 124] on button "Documentación" at bounding box center [60, 121] width 73 height 15
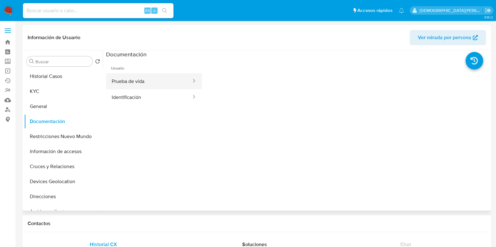
click at [187, 80] on div at bounding box center [192, 81] width 10 height 7
click at [167, 77] on button "Prueba de vida" at bounding box center [149, 81] width 86 height 16
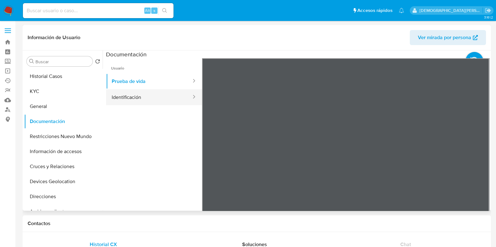
click at [154, 95] on button "Identificación" at bounding box center [149, 97] width 86 height 16
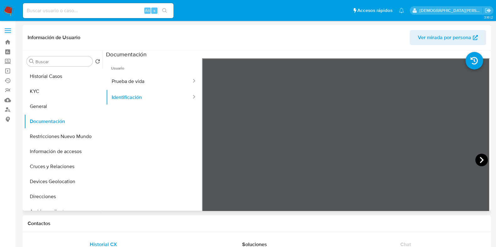
click at [478, 155] on icon at bounding box center [481, 160] width 13 height 13
click at [77, 92] on button "KYC" at bounding box center [60, 91] width 73 height 15
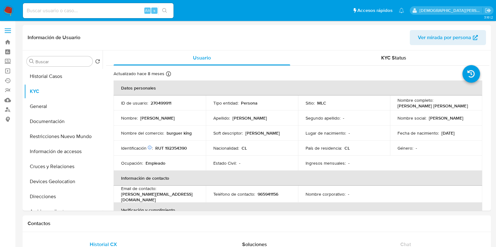
drag, startPoint x: 461, startPoint y: 106, endPoint x: 391, endPoint y: 109, distance: 70.6
click at [391, 109] on td "Nombre completo : Randal Alejandro Duarte Duarte" at bounding box center [436, 103] width 92 height 15
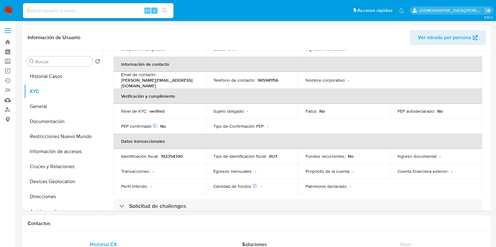
scroll to position [156, 0]
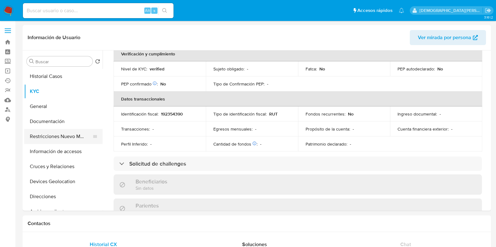
click at [64, 143] on button "Restricciones Nuevo Mundo" at bounding box center [60, 136] width 73 height 15
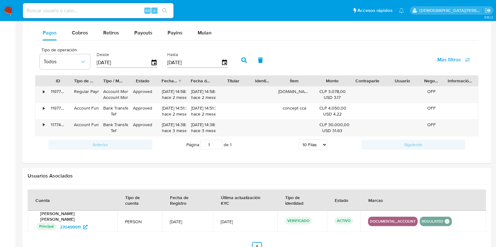
scroll to position [373, 0]
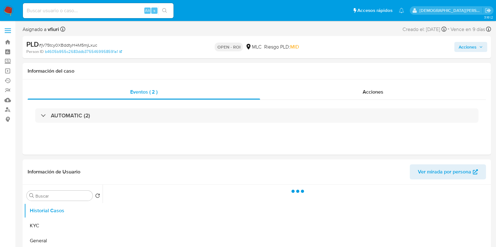
select select "10"
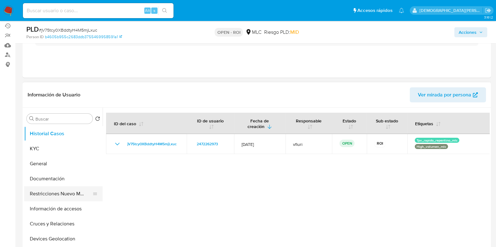
scroll to position [78, 0]
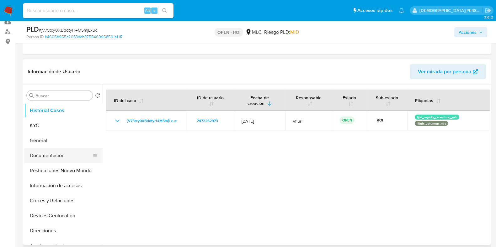
click at [63, 157] on button "Documentación" at bounding box center [60, 155] width 73 height 15
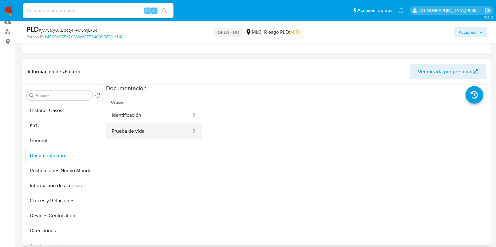
drag, startPoint x: 149, startPoint y: 123, endPoint x: 162, endPoint y: 120, distance: 13.7
click at [149, 122] on ul "Identificación Prueba de vida" at bounding box center [154, 124] width 96 height 32
click at [187, 117] on div at bounding box center [192, 115] width 10 height 7
click at [150, 110] on button "Identificación" at bounding box center [149, 116] width 86 height 16
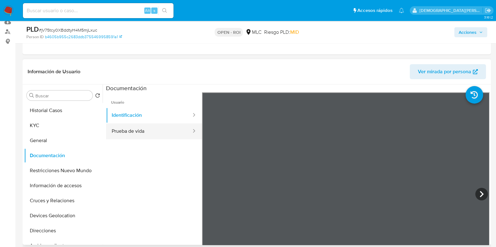
click at [134, 129] on button "Prueba de vida" at bounding box center [149, 132] width 86 height 16
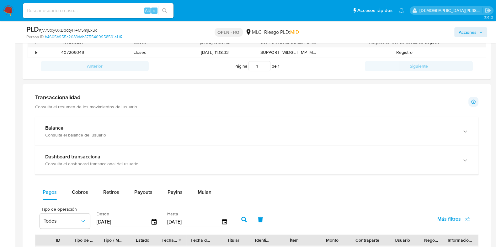
scroll to position [431, 0]
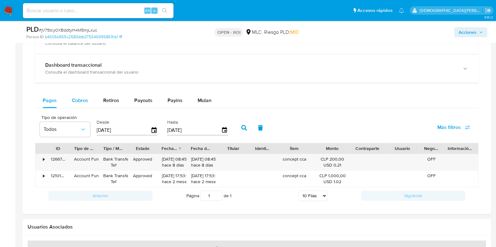
click at [73, 98] on span "Cobros" at bounding box center [80, 100] width 16 height 7
select select "10"
click at [151, 129] on icon "button" at bounding box center [154, 130] width 11 height 11
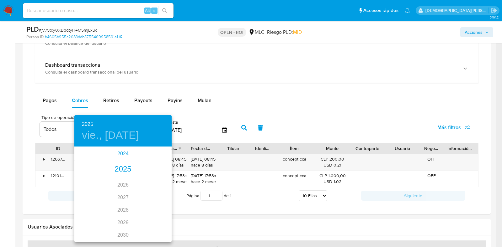
click at [118, 150] on div "2024" at bounding box center [122, 154] width 97 height 13
click at [87, 229] on div "oct." at bounding box center [90, 230] width 32 height 24
type input "[DATE]"
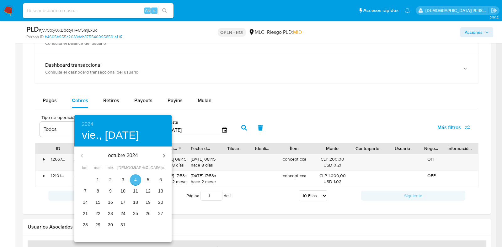
drag, startPoint x: 137, startPoint y: 179, endPoint x: 178, endPoint y: 160, distance: 45.0
click at [136, 179] on span "4" at bounding box center [135, 180] width 11 height 6
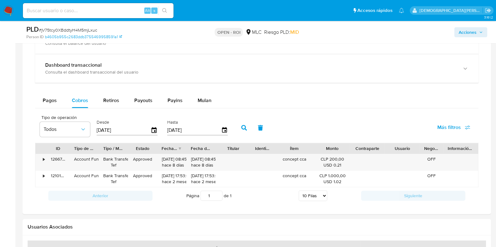
click at [241, 128] on icon "button" at bounding box center [244, 128] width 6 height 6
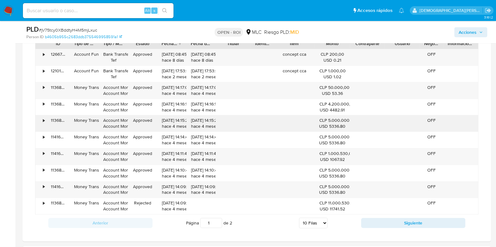
scroll to position [548, 0]
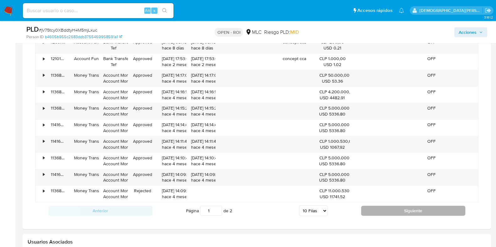
click at [370, 206] on button "Siguiente" at bounding box center [413, 211] width 104 height 10
type input "2"
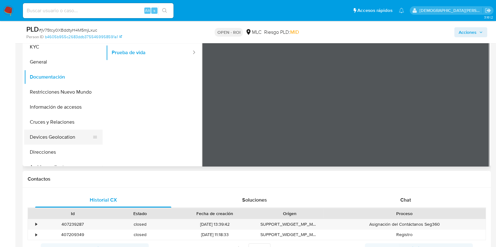
scroll to position [118, 0]
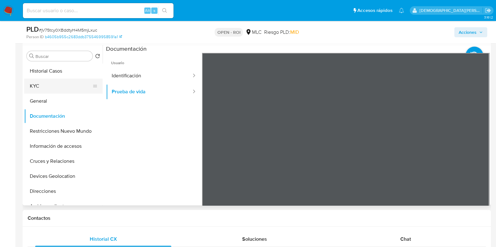
click at [64, 85] on button "KYC" at bounding box center [60, 86] width 73 height 15
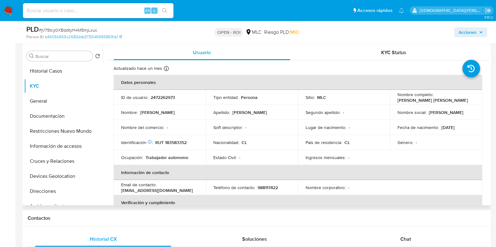
scroll to position [0, 0]
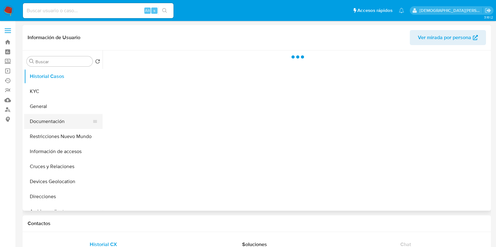
click at [55, 122] on button "Documentación" at bounding box center [60, 121] width 73 height 15
select select "10"
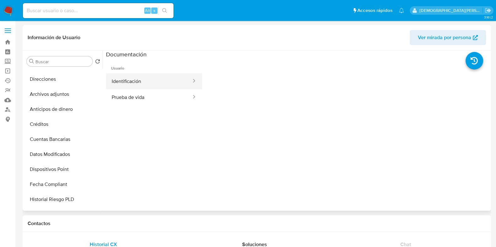
click at [121, 78] on button "Identificación" at bounding box center [149, 81] width 86 height 16
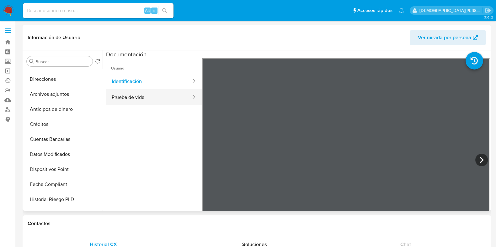
click at [153, 96] on button "Prueba de vida" at bounding box center [149, 97] width 86 height 16
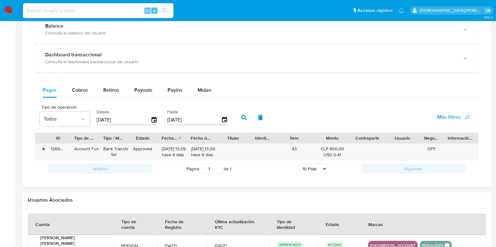
scroll to position [349, 0]
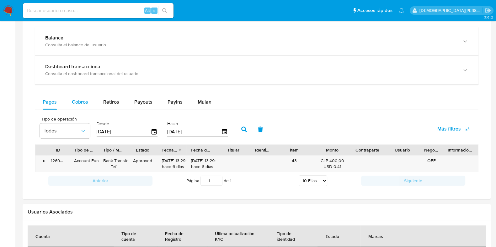
drag, startPoint x: 86, startPoint y: 103, endPoint x: 94, endPoint y: 104, distance: 8.5
click at [86, 103] on span "Cobros" at bounding box center [80, 101] width 16 height 7
select select "10"
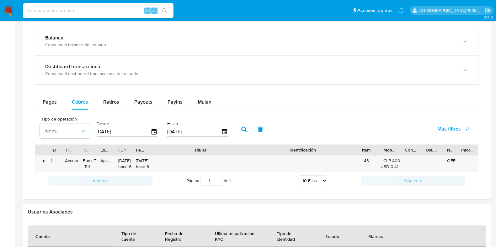
drag, startPoint x: 249, startPoint y: 149, endPoint x: 306, endPoint y: 152, distance: 56.5
click at [306, 152] on div "ID Tipo de operación Tipo / Método Estado Fecha de creación Fecha de aprobación…" at bounding box center [256, 150] width 442 height 11
click at [149, 131] on icon "button" at bounding box center [154, 132] width 11 height 11
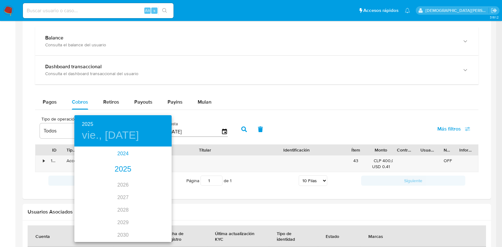
click at [126, 154] on div "2024" at bounding box center [122, 154] width 97 height 13
click at [89, 231] on div "oct." at bounding box center [90, 230] width 32 height 24
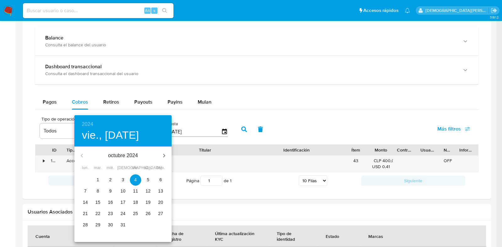
click at [100, 179] on span "1" at bounding box center [97, 180] width 11 height 6
type input "[DATE]"
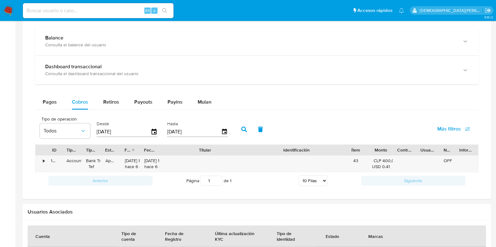
click at [241, 129] on icon "button" at bounding box center [244, 130] width 6 height 6
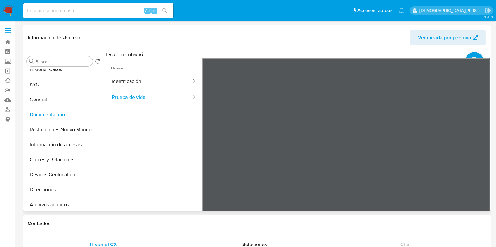
scroll to position [0, 0]
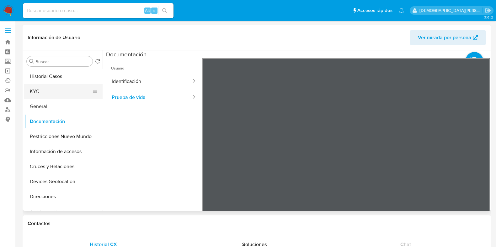
click at [66, 92] on button "KYC" at bounding box center [60, 91] width 73 height 15
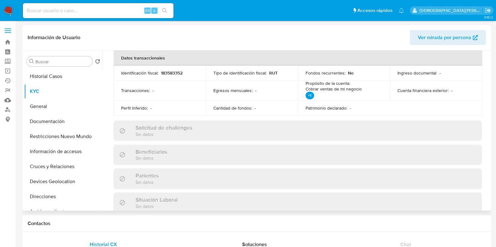
scroll to position [196, 0]
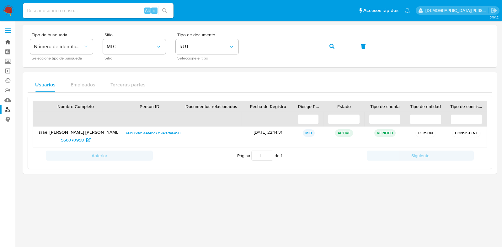
click at [10, 45] on link "Bandeja" at bounding box center [37, 42] width 75 height 10
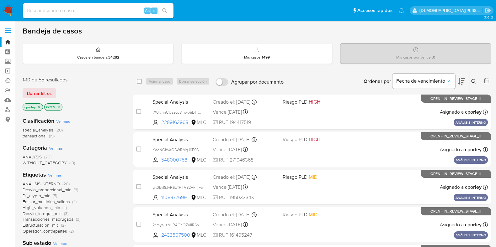
click at [484, 82] on icon at bounding box center [486, 81] width 6 height 6
click at [487, 79] on icon at bounding box center [486, 81] width 6 height 6
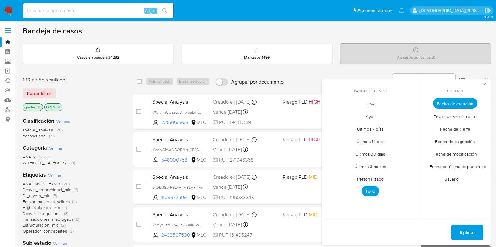
click at [382, 179] on span "Personalizado" at bounding box center [370, 179] width 40 height 13
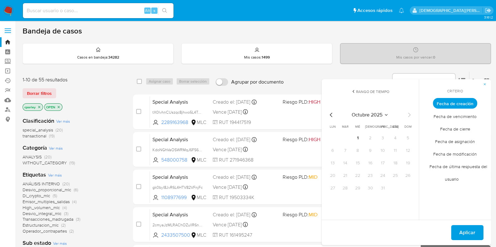
click at [328, 114] on icon "Mes anterior" at bounding box center [331, 115] width 8 height 8
click at [397, 148] on button "12" at bounding box center [395, 151] width 10 height 10
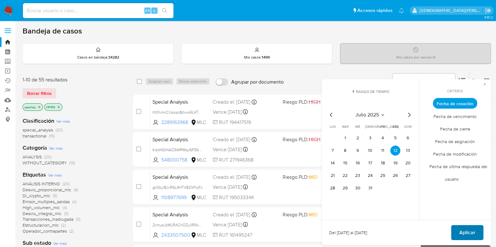
click at [459, 229] on button "Aplicar" at bounding box center [467, 232] width 32 height 15
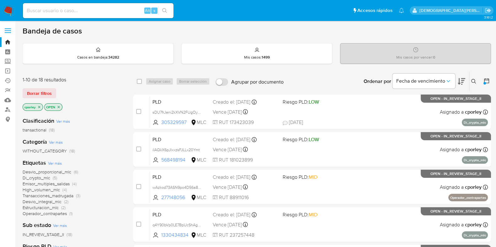
click at [60, 105] on icon "close-filter" at bounding box center [59, 107] width 4 height 4
click at [40, 106] on icon "close-filter" at bounding box center [39, 107] width 2 height 2
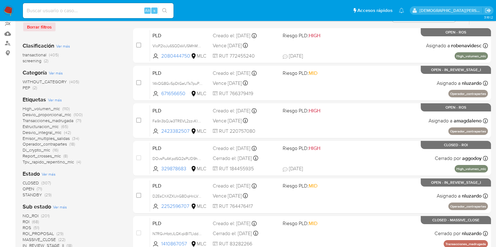
scroll to position [78, 0]
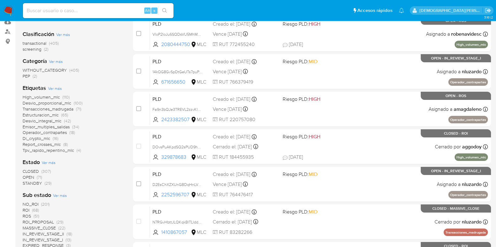
click at [53, 163] on span "Ver más" at bounding box center [49, 163] width 14 height 6
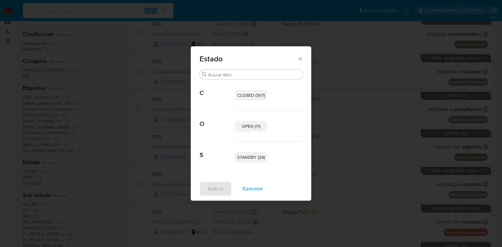
click at [261, 125] on p "OPEN (71)" at bounding box center [250, 126] width 33 height 11
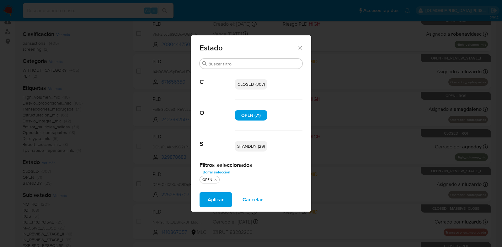
click at [251, 148] on span "STANDBY (29)" at bounding box center [251, 146] width 28 height 6
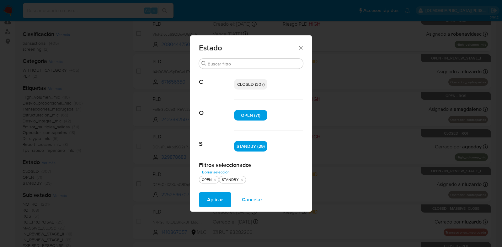
click at [218, 199] on span "Aplicar" at bounding box center [215, 200] width 16 height 14
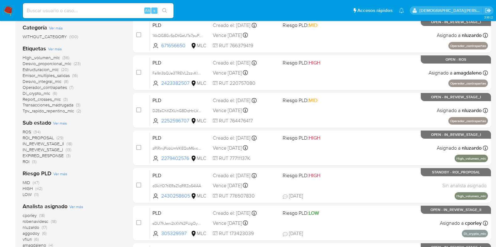
scroll to position [156, 0]
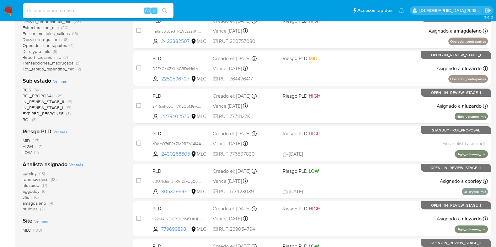
click at [72, 165] on span "Ver más" at bounding box center [76, 165] width 14 height 6
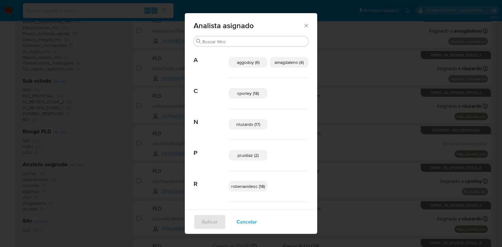
click at [245, 221] on span "Cancelar" at bounding box center [246, 222] width 20 height 14
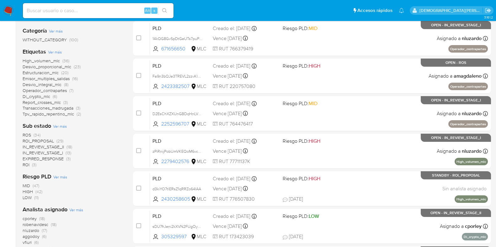
scroll to position [78, 0]
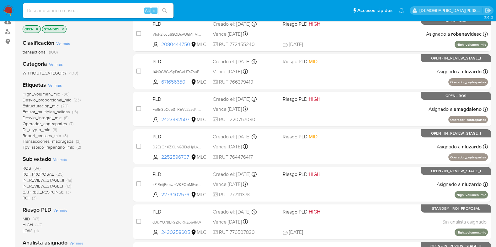
click at [54, 178] on span "IN_REVIEW_STAGE_II" at bounding box center [43, 180] width 41 height 6
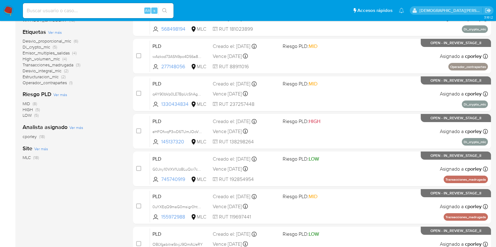
scroll to position [156, 0]
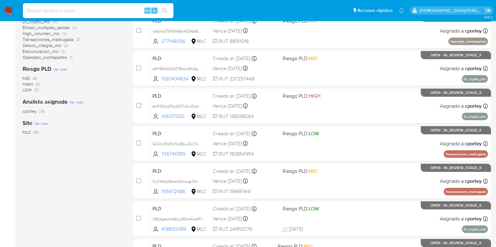
click at [48, 58] on span "Operador_contrapartes" at bounding box center [45, 57] width 44 height 6
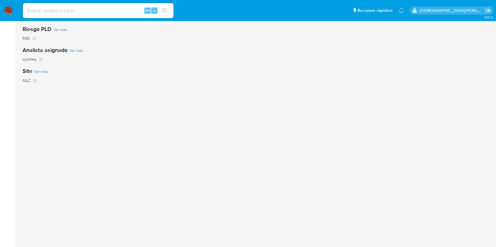
scroll to position [64, 0]
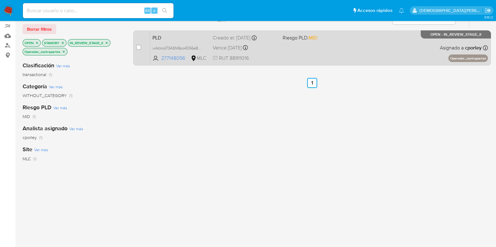
click at [350, 50] on div "PLD wAzkod73ASN9po4D56a8DRUJ 277148056 MLC Riesgo PLD: MID Creado el: 12/07/202…" at bounding box center [319, 48] width 338 height 32
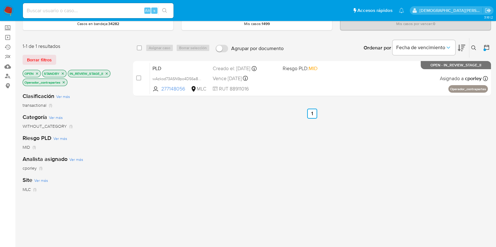
scroll to position [0, 0]
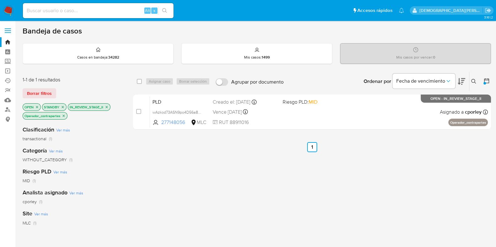
click at [486, 79] on icon at bounding box center [486, 80] width 5 height 5
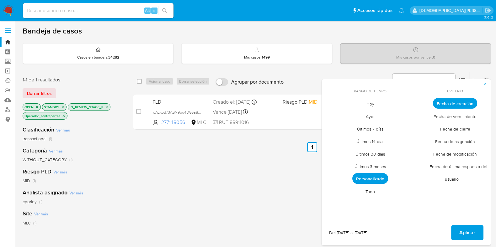
click at [370, 189] on span "Todo" at bounding box center [370, 191] width 23 height 13
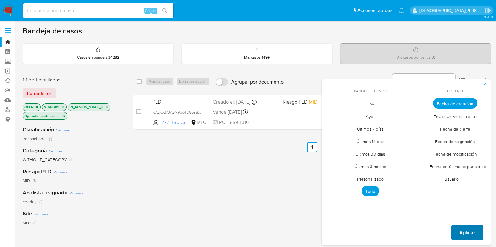
click at [475, 232] on button "Aplicar" at bounding box center [467, 232] width 32 height 15
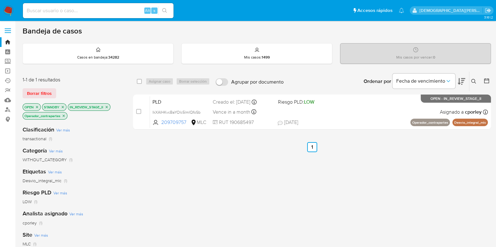
click at [107, 104] on p "IN_REVIEW_STAGE_II" at bounding box center [89, 107] width 42 height 7
click at [107, 107] on icon "close-filter" at bounding box center [107, 107] width 4 height 4
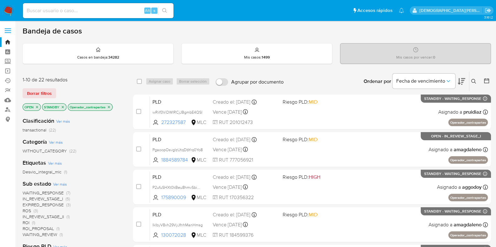
click at [474, 80] on icon at bounding box center [473, 81] width 5 height 5
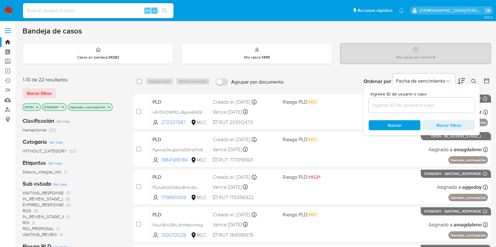
click at [432, 104] on input at bounding box center [421, 105] width 106 height 8
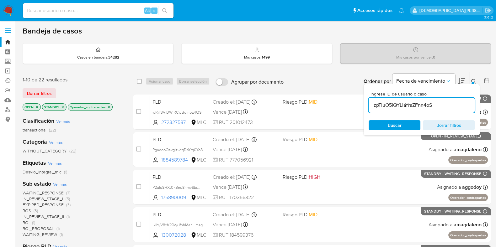
type input "lzpTIuO5lQYLiaYraZFnn4oS"
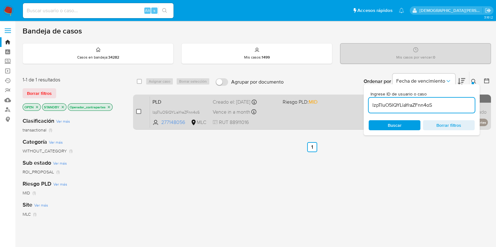
click at [140, 112] on input "checkbox" at bounding box center [138, 111] width 5 height 5
checkbox input "true"
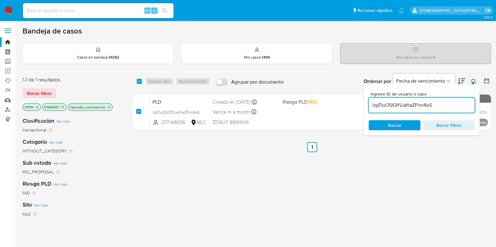
checkbox input "true"
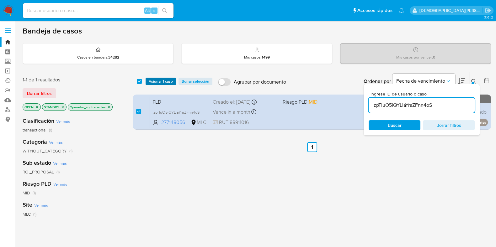
click at [158, 84] on span "Asignar 1 caso" at bounding box center [161, 81] width 24 height 6
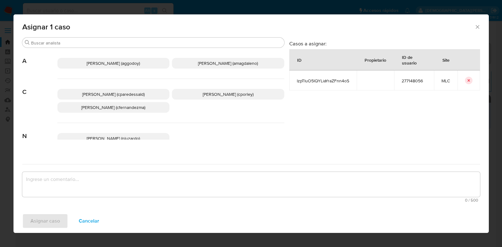
click at [222, 97] on span "Christian Porley (cporley)" at bounding box center [228, 94] width 51 height 6
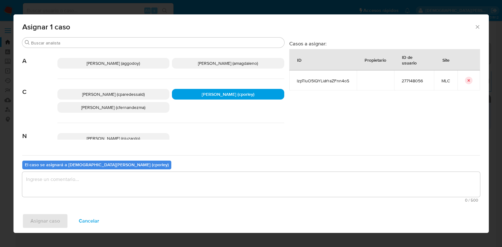
click at [176, 185] on textarea "assign-modal" at bounding box center [250, 184] width 457 height 25
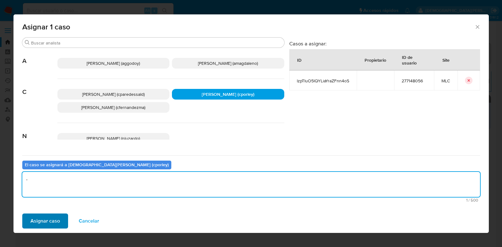
type textarea "-"
click at [46, 223] on span "Asignar caso" at bounding box center [44, 221] width 29 height 14
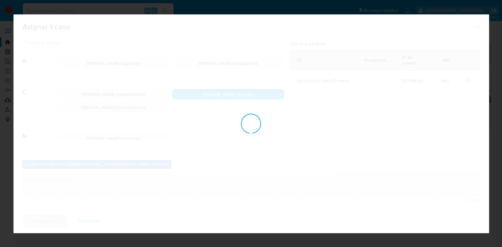
checkbox input "false"
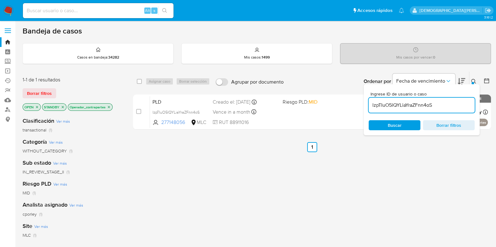
click at [451, 126] on span "Borrar filtros" at bounding box center [448, 125] width 43 height 9
click at [401, 124] on span "Buscar" at bounding box center [394, 125] width 43 height 9
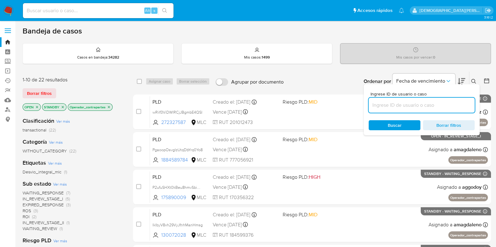
click at [109, 107] on icon "close-filter" at bounding box center [109, 107] width 4 height 4
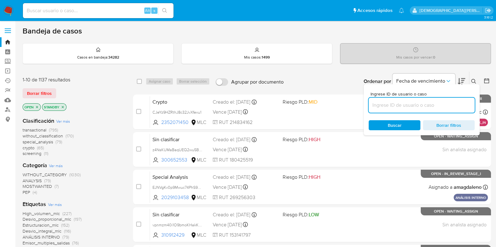
click at [486, 82] on icon at bounding box center [486, 81] width 6 height 6
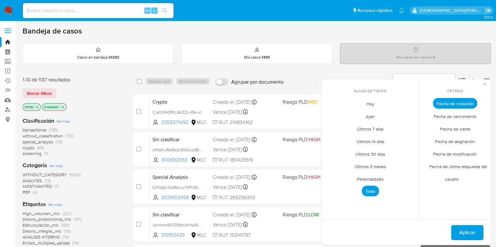
click at [375, 176] on span "Personalizado" at bounding box center [370, 179] width 40 height 13
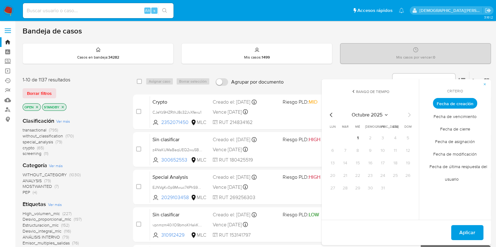
click at [333, 115] on icon "Mes anterior" at bounding box center [331, 115] width 8 height 8
click at [334, 115] on icon "Mes anterior" at bounding box center [331, 115] width 8 height 8
click at [394, 152] on button "12" at bounding box center [395, 151] width 10 height 10
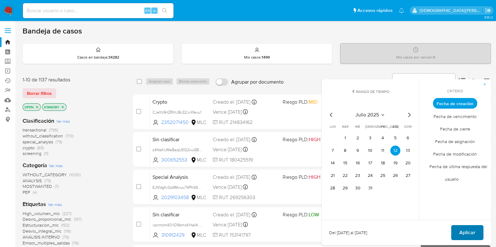
click at [463, 229] on span "Aplicar" at bounding box center [467, 233] width 16 height 14
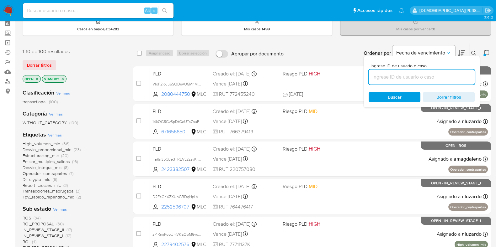
scroll to position [39, 0]
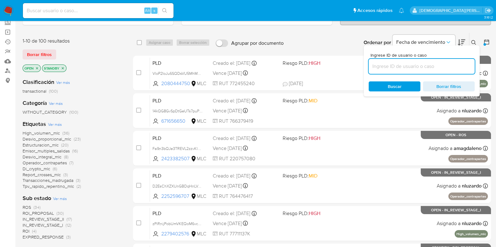
click at [485, 42] on icon at bounding box center [486, 42] width 6 height 6
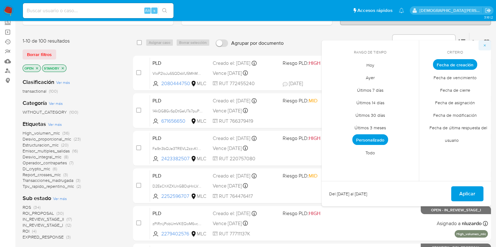
click at [484, 44] on icon "button" at bounding box center [484, 46] width 4 height 4
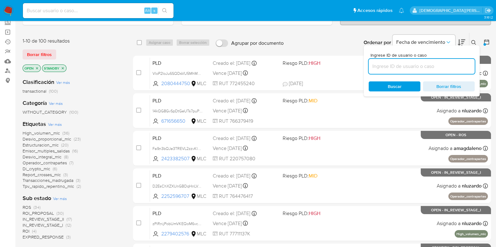
click at [474, 40] on icon at bounding box center [473, 42] width 5 height 5
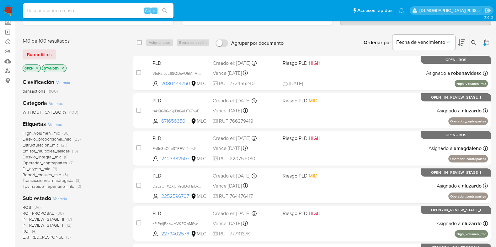
click at [62, 67] on icon "close-filter" at bounding box center [63, 68] width 4 height 4
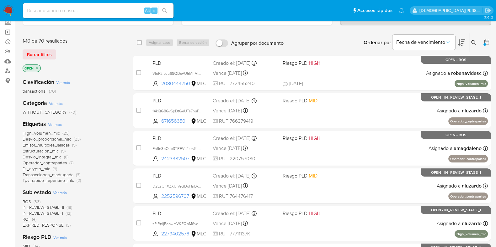
click at [55, 207] on span "IN_REVIEW_STAGE_II" at bounding box center [43, 207] width 41 height 6
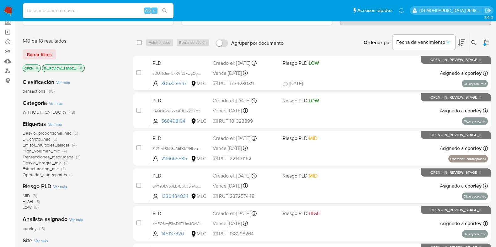
click at [62, 176] on span "Operador_contrapartes" at bounding box center [45, 175] width 44 height 6
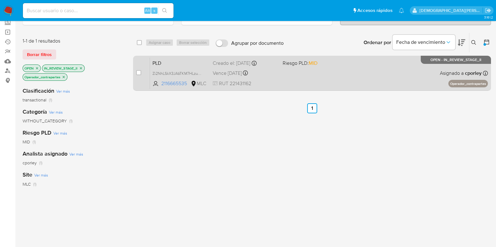
click at [282, 73] on span at bounding box center [314, 72] width 65 height 1
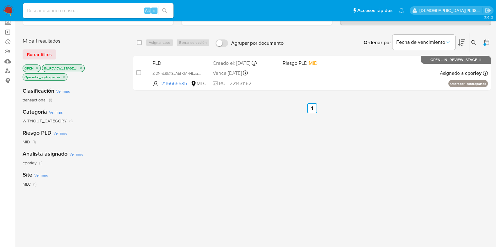
click at [83, 66] on icon "close-filter" at bounding box center [81, 68] width 4 height 4
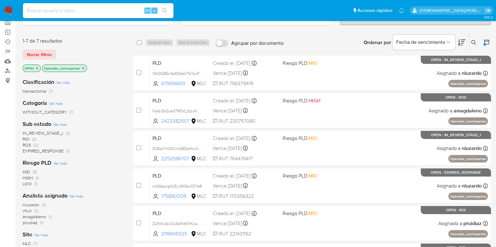
click at [84, 67] on icon "close-filter" at bounding box center [83, 68] width 4 height 4
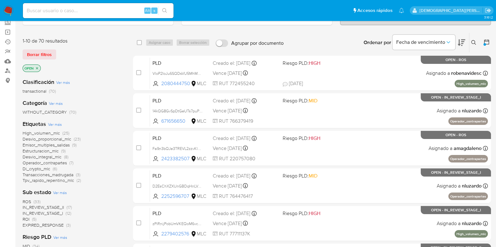
click at [37, 66] on icon "close-filter" at bounding box center [37, 68] width 4 height 4
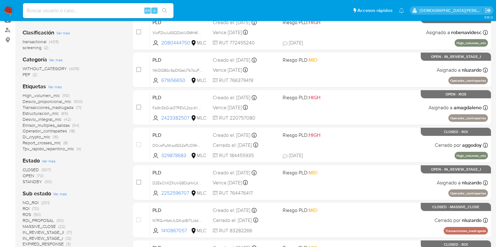
scroll to position [118, 0]
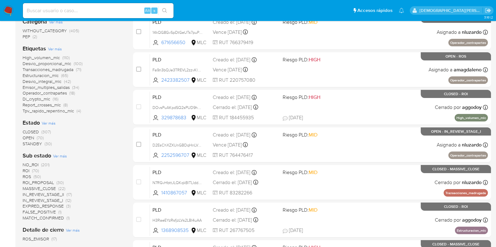
click at [57, 193] on span "IN_REVIEW_STAGE_II" at bounding box center [43, 195] width 41 height 6
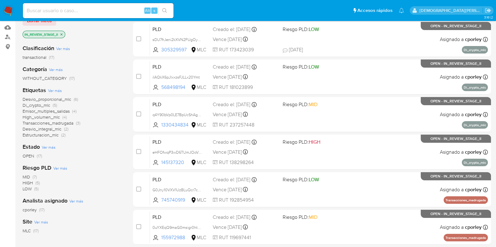
scroll to position [39, 0]
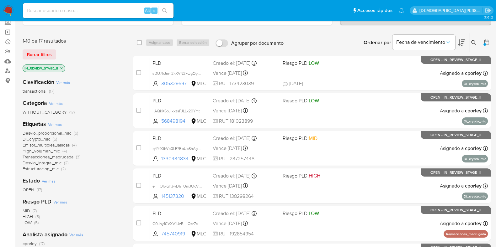
click at [62, 66] on icon "close-filter" at bounding box center [62, 68] width 4 height 4
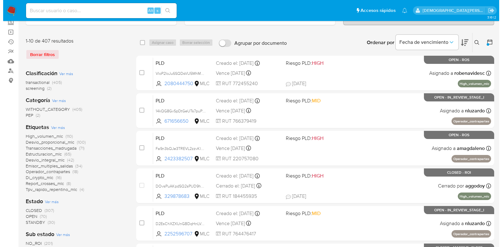
scroll to position [78, 0]
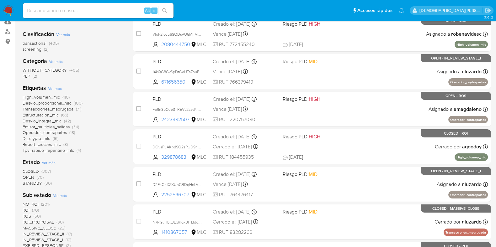
click at [47, 163] on span "Ver más" at bounding box center [49, 163] width 14 height 6
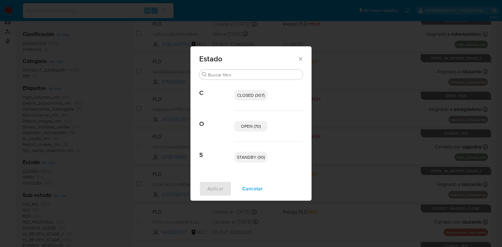
click at [245, 124] on span "OPEN (70)" at bounding box center [251, 126] width 20 height 6
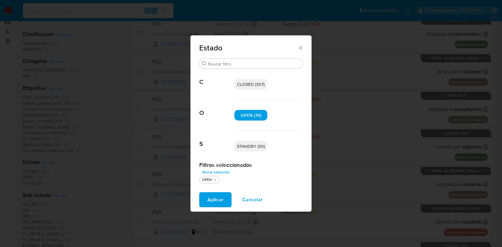
click at [216, 196] on span "Aplicar" at bounding box center [215, 200] width 16 height 14
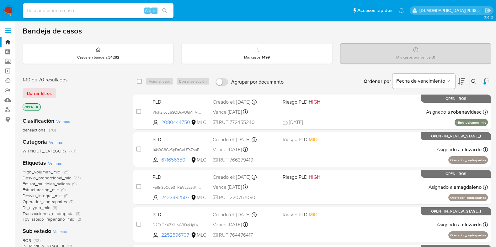
scroll to position [39, 0]
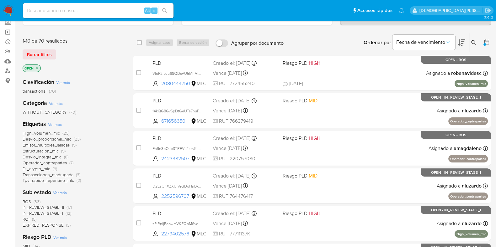
click at [56, 204] on span "IN_REVIEW_STAGE_II" at bounding box center [43, 207] width 41 height 6
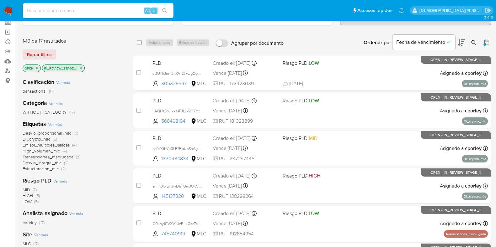
click at [486, 41] on icon at bounding box center [486, 42] width 6 height 6
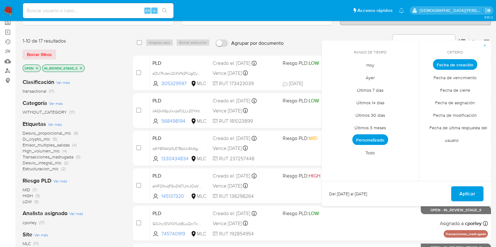
click at [459, 114] on span "Fecha de modificación" at bounding box center [454, 115] width 57 height 13
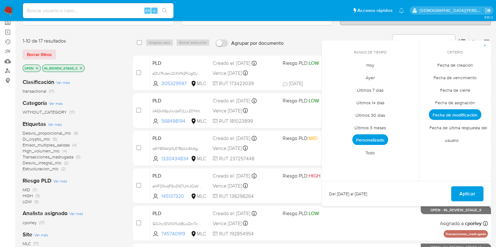
click at [368, 64] on span "Hoy" at bounding box center [370, 65] width 21 height 13
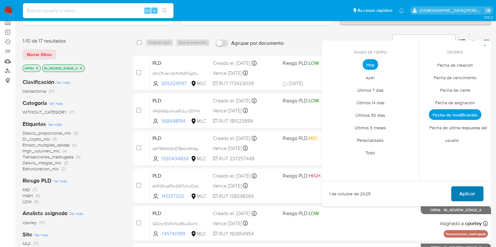
click at [459, 192] on button "Aplicar" at bounding box center [467, 194] width 32 height 15
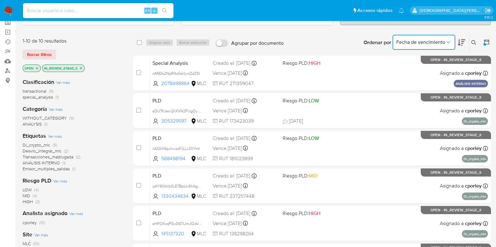
click at [438, 40] on span "Fecha de vencimiento" at bounding box center [420, 42] width 49 height 6
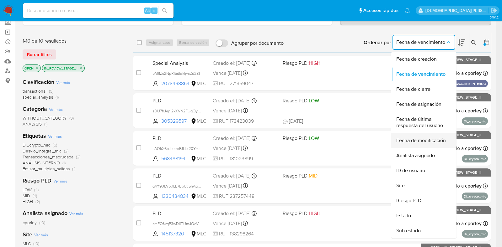
click at [426, 139] on span "Fecha de modificación" at bounding box center [421, 141] width 50 height 6
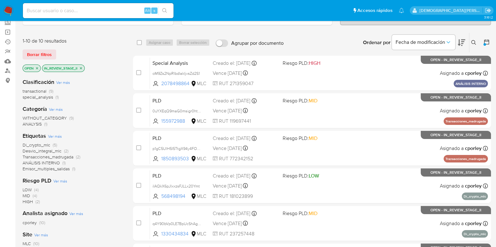
click at [461, 39] on icon at bounding box center [461, 42] width 8 height 7
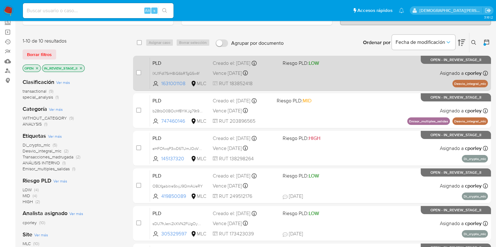
click at [350, 78] on div "PLD IXJ1FdI7SrH8iG6bRTgG5x4f 1631001108 MLC Riesgo PLD: LOW Creado el: 12/07/20…" at bounding box center [319, 73] width 338 height 32
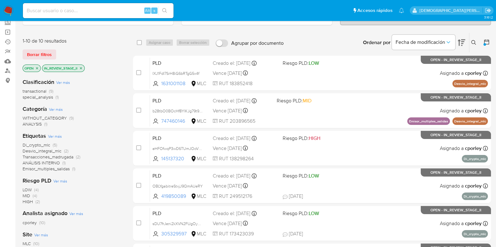
click at [461, 42] on icon at bounding box center [461, 43] width 8 height 8
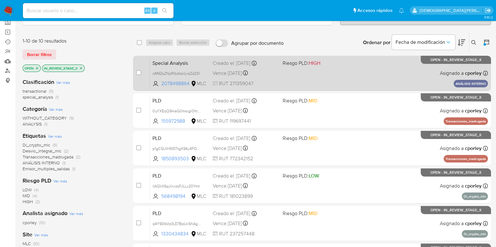
click at [304, 73] on span at bounding box center [314, 72] width 65 height 1
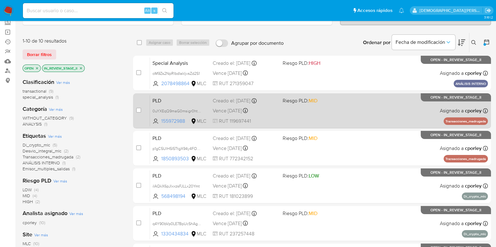
click at [350, 115] on div "PLD 0uYXEqQ9maG0msigr0htmTVO 155972988 MLC Riesgo PLD: MID Creado el: 12/07/202…" at bounding box center [319, 111] width 338 height 32
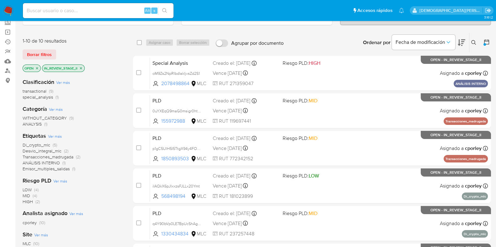
click at [81, 68] on icon "close-filter" at bounding box center [81, 68] width 4 height 4
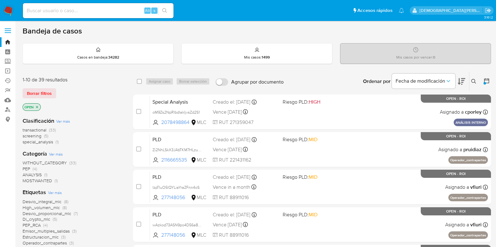
click at [37, 106] on icon "close-filter" at bounding box center [37, 107] width 4 height 4
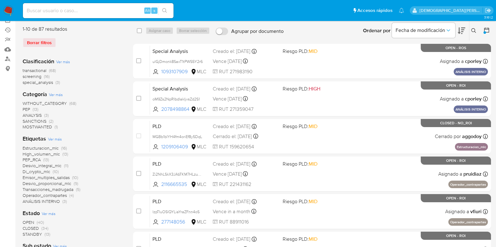
scroll to position [39, 0]
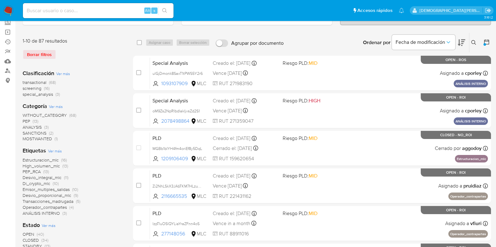
click at [486, 41] on icon at bounding box center [486, 42] width 6 height 6
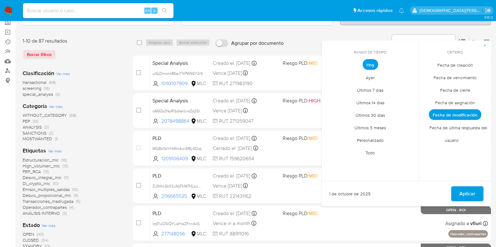
click at [451, 61] on span "Fecha de creación" at bounding box center [454, 65] width 49 height 13
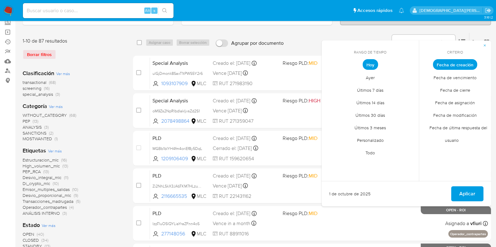
click at [373, 137] on span "Personalizado" at bounding box center [370, 140] width 40 height 13
click at [329, 76] on icon "Mes anterior" at bounding box center [331, 76] width 8 height 8
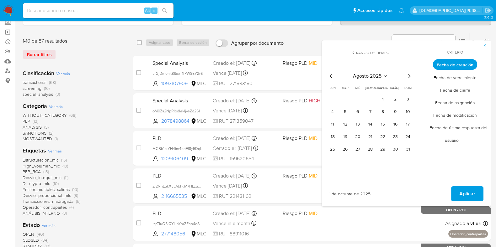
click at [331, 76] on icon "Mes anterior" at bounding box center [331, 76] width 8 height 8
click at [395, 112] on button "12" at bounding box center [395, 112] width 10 height 10
click at [466, 195] on span "Aplicar" at bounding box center [467, 194] width 16 height 14
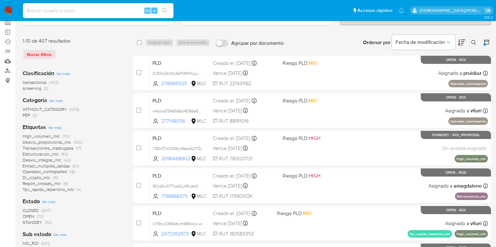
scroll to position [118, 0]
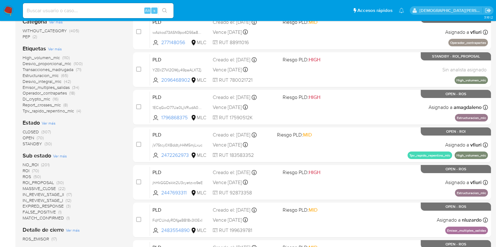
click at [50, 123] on span "Ver más" at bounding box center [49, 123] width 14 height 6
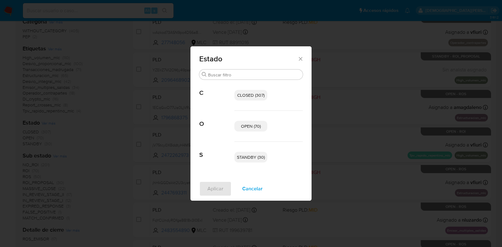
click at [302, 56] on icon "Cerrar" at bounding box center [300, 59] width 6 height 6
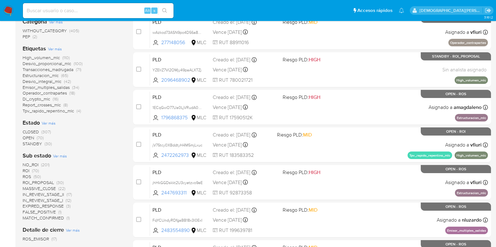
scroll to position [0, 0]
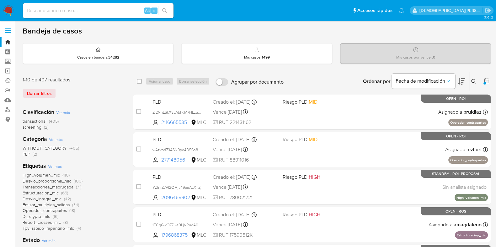
click at [486, 81] on icon at bounding box center [486, 81] width 6 height 6
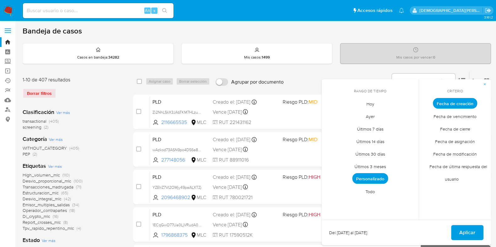
click at [450, 153] on span "Fecha de modificación" at bounding box center [454, 154] width 57 height 13
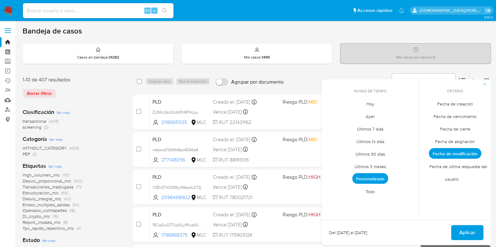
click at [368, 103] on span "Hoy" at bounding box center [370, 103] width 21 height 13
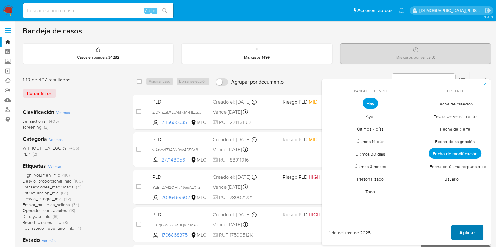
click at [458, 235] on button "Aplicar" at bounding box center [467, 232] width 32 height 15
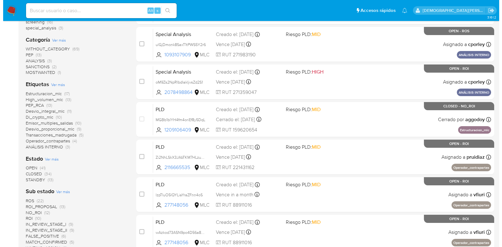
scroll to position [118, 0]
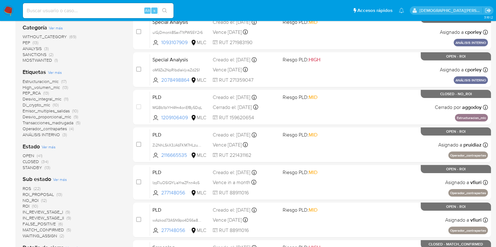
click at [55, 181] on span "Ver más" at bounding box center [60, 180] width 14 height 6
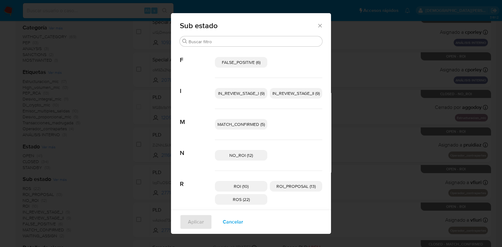
scroll to position [34, 0]
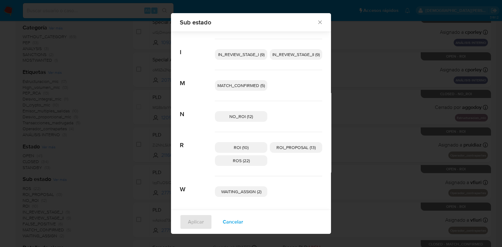
click at [249, 148] on p "ROI (10)" at bounding box center [241, 147] width 52 height 11
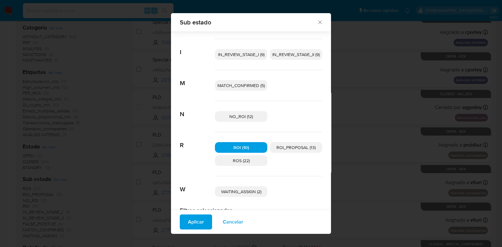
click at [244, 160] on span "ROS (22)" at bounding box center [241, 161] width 17 height 6
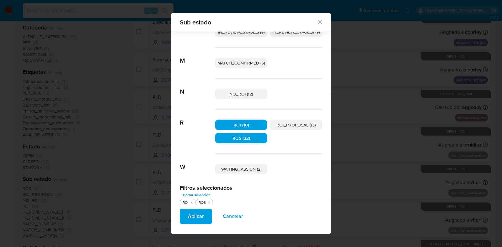
click at [190, 214] on span "Aplicar" at bounding box center [196, 217] width 16 height 14
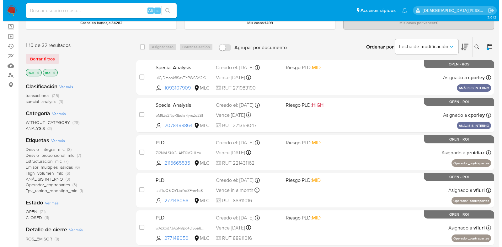
scroll to position [78, 0]
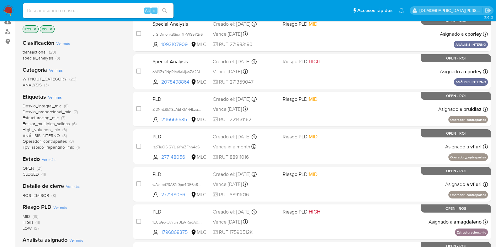
click at [53, 160] on span "Ver más" at bounding box center [49, 160] width 14 height 6
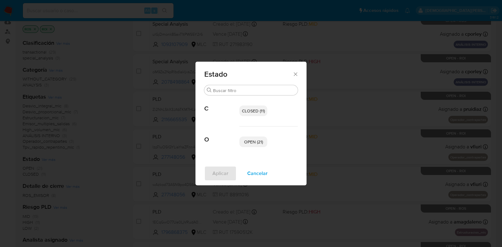
click at [254, 143] on span "OPEN (21)" at bounding box center [253, 142] width 19 height 6
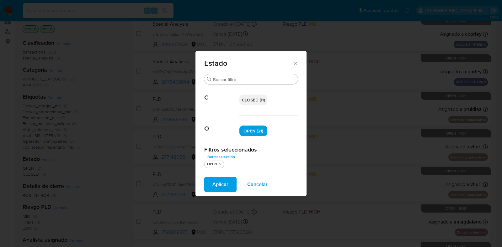
click at [222, 182] on span "Aplicar" at bounding box center [220, 185] width 16 height 14
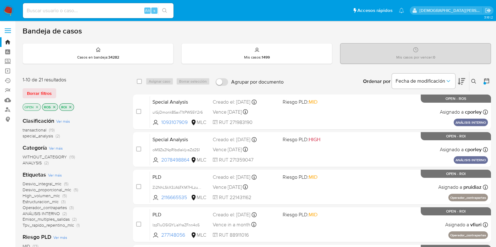
click at [71, 106] on icon "close-filter" at bounding box center [70, 107] width 4 height 4
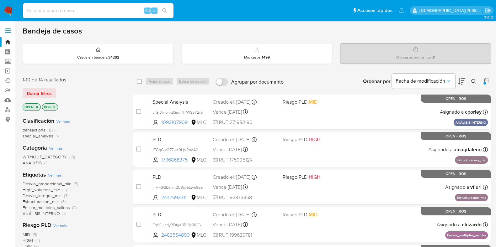
click at [55, 107] on icon "close-filter" at bounding box center [54, 107] width 4 height 4
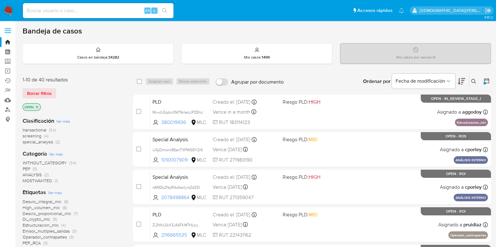
click at [37, 105] on icon "close-filter" at bounding box center [37, 107] width 4 height 4
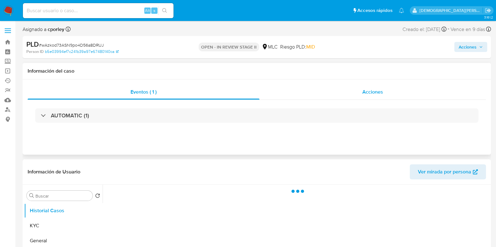
click at [355, 91] on div "Acciones" at bounding box center [372, 92] width 226 height 15
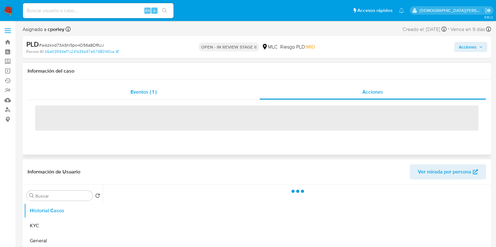
select select "10"
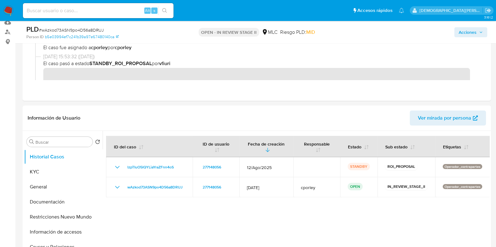
scroll to position [78, 0]
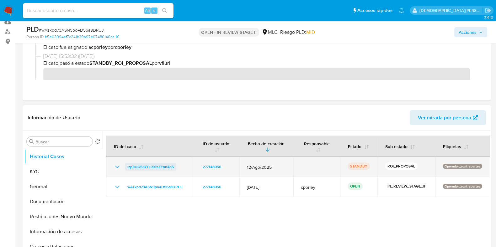
drag, startPoint x: 156, startPoint y: 167, endPoint x: 156, endPoint y: 164, distance: 3.2
click at [156, 167] on span "lzpTIuO5lQYLiaYraZFnn4oS" at bounding box center [150, 167] width 46 height 8
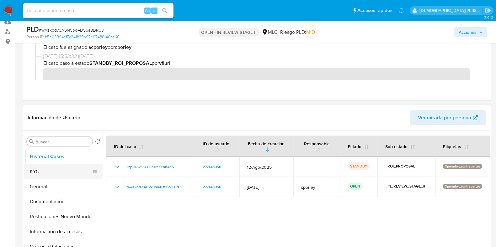
click at [45, 169] on button "KYC" at bounding box center [60, 171] width 73 height 15
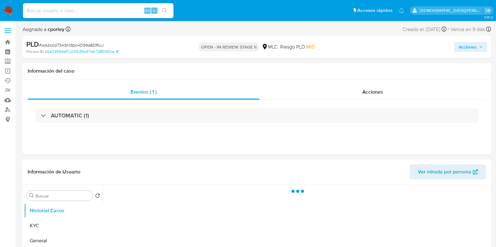
select select "10"
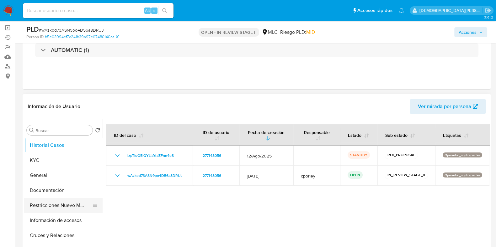
scroll to position [78, 0]
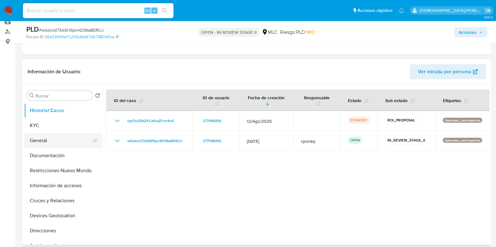
click at [61, 142] on button "General" at bounding box center [60, 140] width 73 height 15
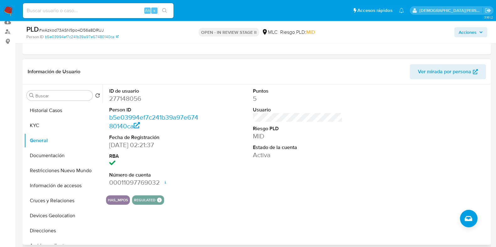
click at [135, 98] on dd "277148056" at bounding box center [154, 98] width 90 height 9
copy dd "277148056"
click at [61, 128] on button "KYC" at bounding box center [60, 125] width 73 height 15
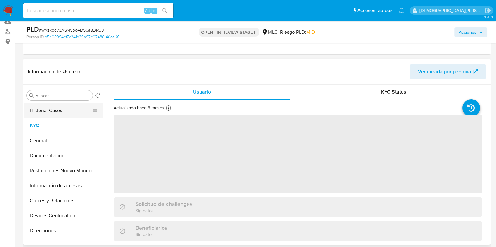
click at [54, 115] on button "Historial Casos" at bounding box center [60, 110] width 73 height 15
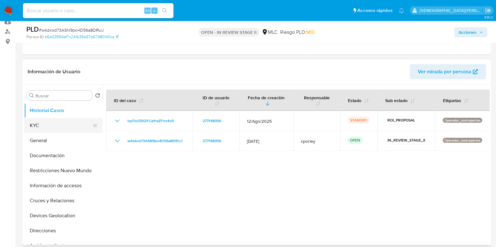
click at [43, 126] on button "KYC" at bounding box center [60, 125] width 73 height 15
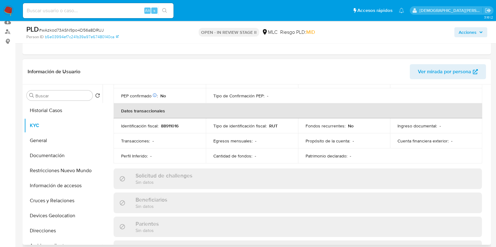
scroll to position [235, 0]
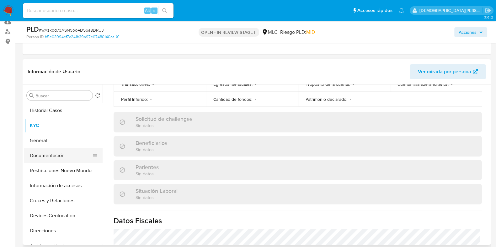
click at [56, 153] on button "Documentación" at bounding box center [60, 155] width 73 height 15
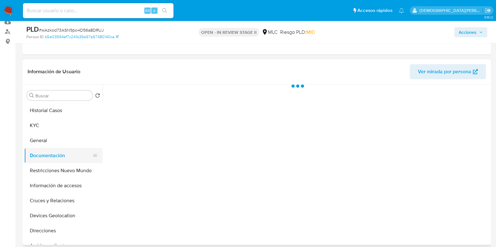
scroll to position [0, 0]
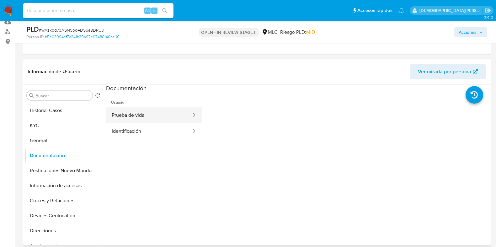
click at [154, 118] on button "Prueba de vida" at bounding box center [149, 116] width 86 height 16
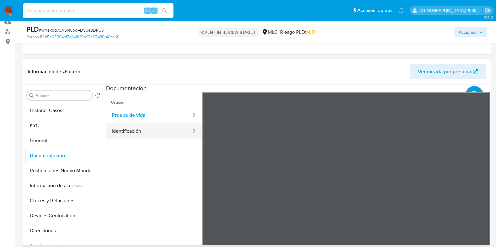
click at [161, 131] on button "Identificación" at bounding box center [149, 132] width 86 height 16
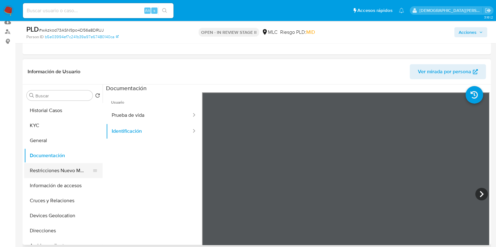
click at [74, 172] on button "Restricciones Nuevo Mundo" at bounding box center [60, 170] width 73 height 15
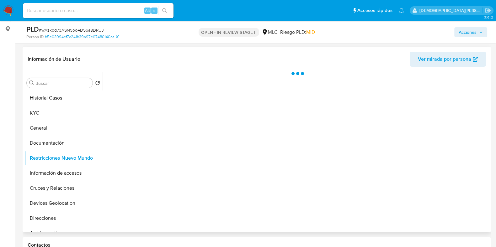
scroll to position [78, 0]
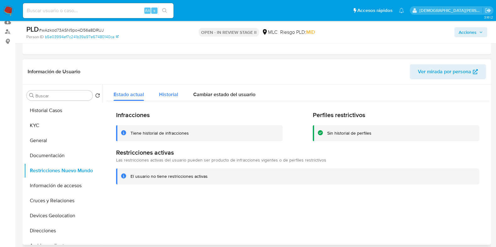
click at [156, 89] on button "Historial" at bounding box center [168, 93] width 34 height 17
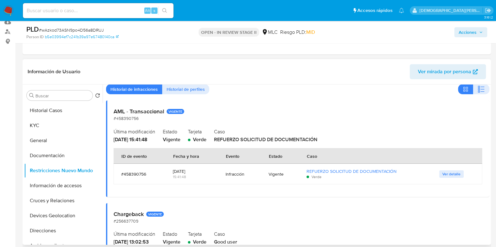
scroll to position [0, 0]
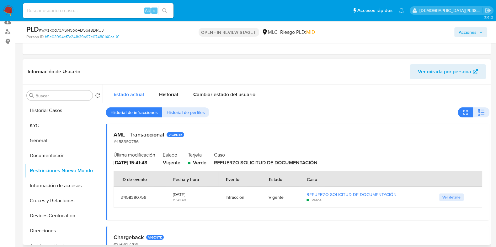
click at [132, 94] on span "Estado actual" at bounding box center [128, 94] width 30 height 7
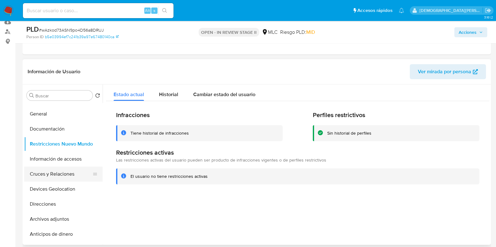
scroll to position [39, 0]
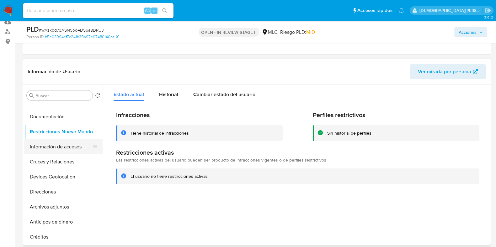
click at [55, 145] on button "Información de accesos" at bounding box center [60, 147] width 73 height 15
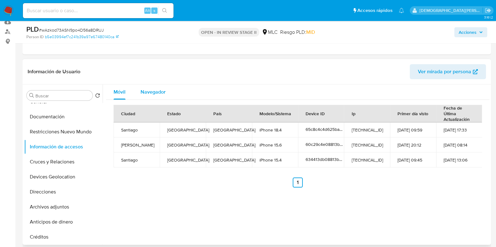
click at [150, 95] on div "Navegador" at bounding box center [152, 92] width 25 height 15
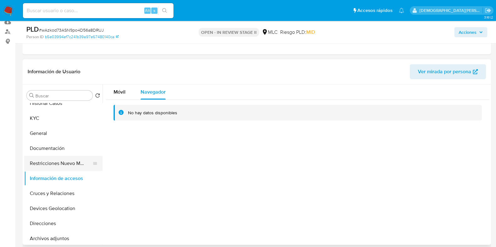
scroll to position [0, 0]
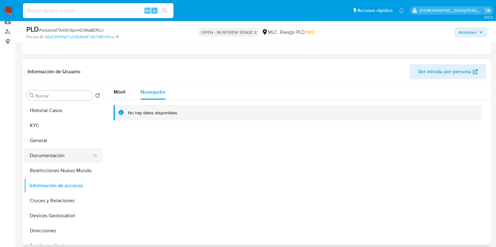
click at [74, 156] on button "Documentación" at bounding box center [60, 155] width 73 height 15
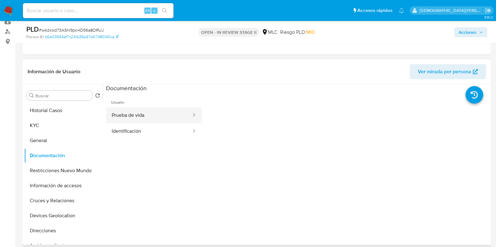
click at [155, 111] on button "Prueba de vida" at bounding box center [149, 116] width 86 height 16
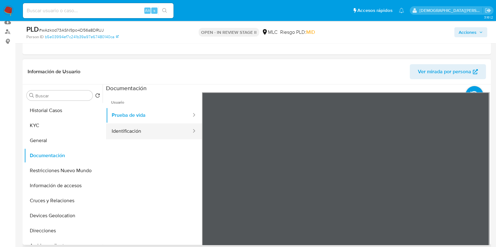
click at [126, 134] on button "Identificación" at bounding box center [149, 132] width 86 height 16
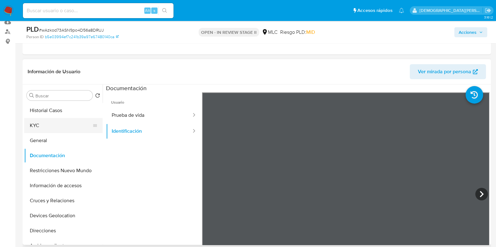
click at [39, 125] on button "KYC" at bounding box center [60, 125] width 73 height 15
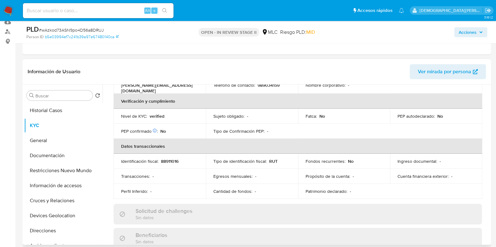
scroll to position [78, 0]
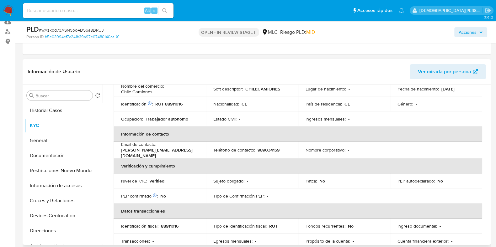
click at [156, 150] on p "[EMAIL_ADDRESS][DOMAIN_NAME]" at bounding box center [158, 152] width 75 height 11
click at [169, 153] on p "[EMAIL_ADDRESS][DOMAIN_NAME]" at bounding box center [158, 152] width 75 height 11
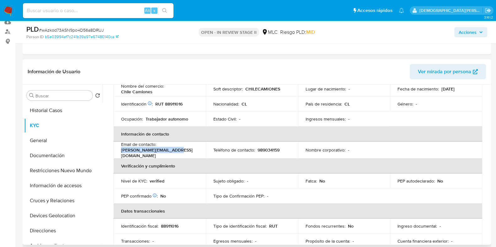
drag, startPoint x: 180, startPoint y: 153, endPoint x: 121, endPoint y: 152, distance: 59.6
click at [121, 152] on div "Email de contacto : mario.a@chilecamiones.cl" at bounding box center [159, 150] width 77 height 17
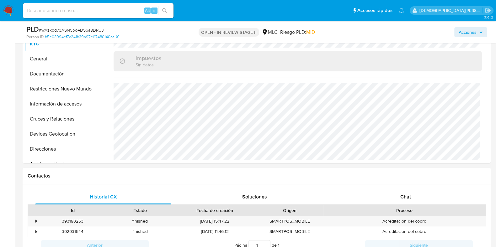
scroll to position [118, 0]
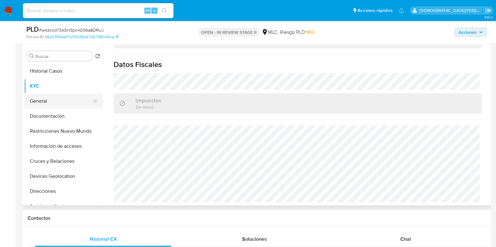
click at [45, 100] on button "General" at bounding box center [60, 101] width 73 height 15
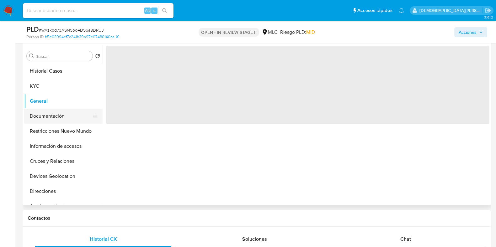
scroll to position [0, 0]
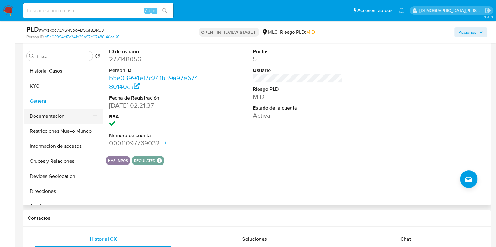
click at [57, 118] on button "Documentación" at bounding box center [60, 116] width 73 height 15
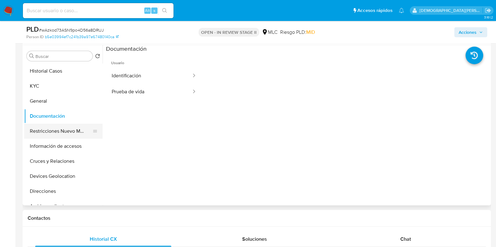
click at [75, 128] on button "Restricciones Nuevo Mundo" at bounding box center [60, 131] width 73 height 15
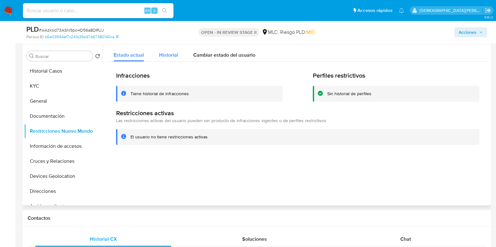
click at [165, 55] on span "Historial" at bounding box center [168, 54] width 19 height 7
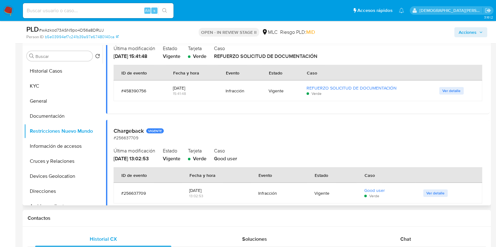
scroll to position [78, 0]
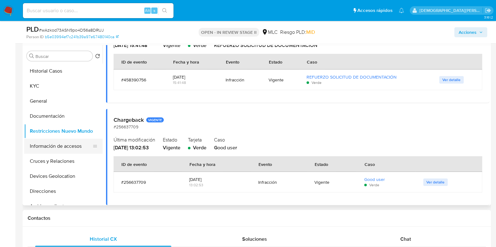
click at [55, 147] on button "Información de accesos" at bounding box center [60, 146] width 73 height 15
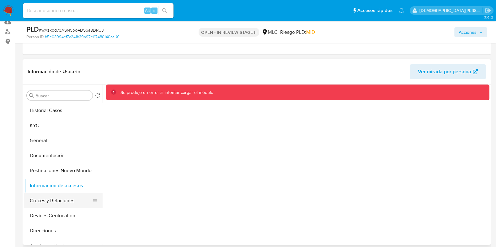
click at [43, 200] on button "Cruces y Relaciones" at bounding box center [60, 200] width 73 height 15
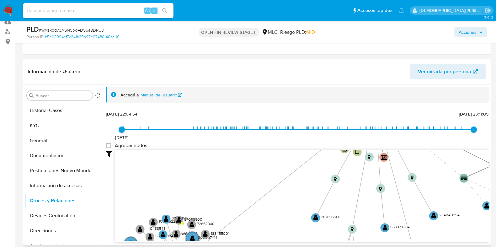
drag, startPoint x: 219, startPoint y: 170, endPoint x: 194, endPoint y: 187, distance: 30.9
click at [191, 194] on icon "device-62e84fcd08813b0018b348f1  user-277148056  277148056 device-65ebd1849db…" at bounding box center [302, 195] width 374 height 91
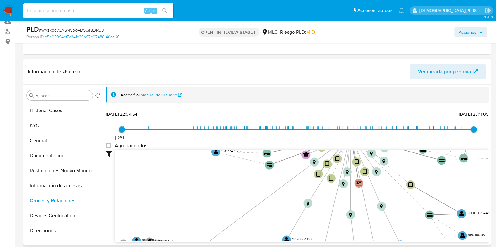
drag, startPoint x: 224, startPoint y: 167, endPoint x: 202, endPoint y: 217, distance: 54.5
click at [202, 217] on icon "device-62e84fcd08813b0018b348f1  user-277148056  277148056 device-65ebd1849db…" at bounding box center [302, 195] width 374 height 91
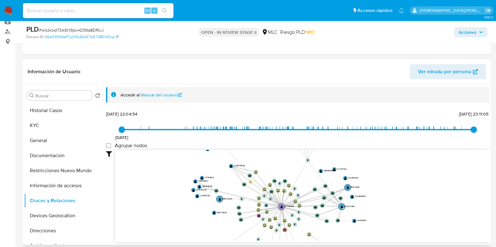
drag, startPoint x: 161, startPoint y: 176, endPoint x: 144, endPoint y: 217, distance: 43.7
click at [144, 218] on icon "device-62e84fcd08813b0018b348f1  user-277148056  277148056 device-65ebd1849db…" at bounding box center [302, 195] width 374 height 91
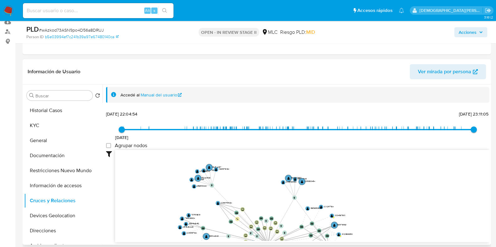
drag, startPoint x: 170, startPoint y: 179, endPoint x: 172, endPoint y: 196, distance: 17.1
click at [172, 196] on icon "device-62e84fcd08813b0018b348f1  user-277148056  277148056 device-65ebd1849db…" at bounding box center [302, 195] width 374 height 91
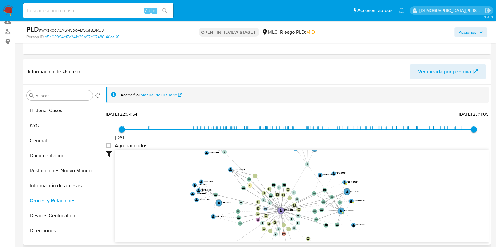
drag, startPoint x: 173, startPoint y: 196, endPoint x: 191, endPoint y: 146, distance: 52.3
click at [190, 146] on div "26/5/2021 26/5/2021, 22:04:54 23/9/2025, 23:11:05 Agrupar nodos Filtros Confian…" at bounding box center [297, 187] width 383 height 156
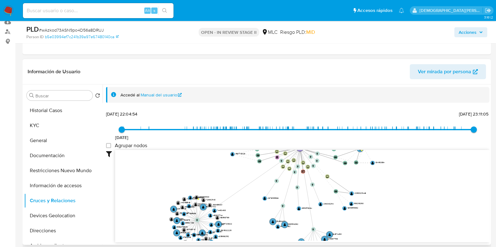
drag, startPoint x: 165, startPoint y: 192, endPoint x: 179, endPoint y: 157, distance: 38.0
click at [179, 157] on icon "device-62e84fcd08813b0018b348f1  user-277148056  277148056 device-65ebd1849db…" at bounding box center [302, 195] width 374 height 91
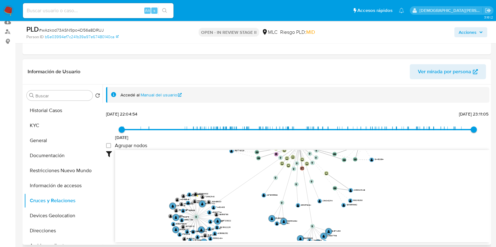
drag, startPoint x: 184, startPoint y: 175, endPoint x: 182, endPoint y: 165, distance: 10.0
click at [182, 165] on icon "device-62e84fcd08813b0018b348f1  user-277148056  277148056 device-65ebd1849db…" at bounding box center [302, 195] width 374 height 91
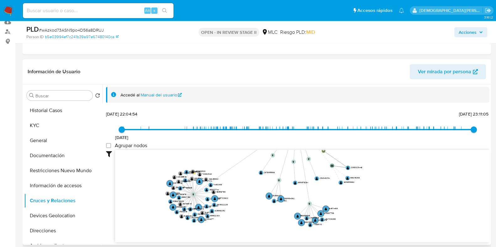
drag, startPoint x: 182, startPoint y: 171, endPoint x: 180, endPoint y: 155, distance: 16.7
click at [180, 155] on icon "device-62e84fcd08813b0018b348f1  user-277148056  277148056 device-65ebd1849db…" at bounding box center [302, 195] width 374 height 91
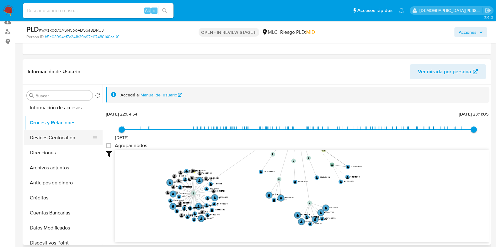
click at [64, 141] on button "Devices Geolocation" at bounding box center [60, 137] width 73 height 15
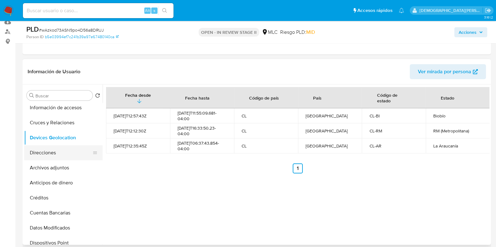
click at [38, 153] on button "Direcciones" at bounding box center [60, 152] width 73 height 15
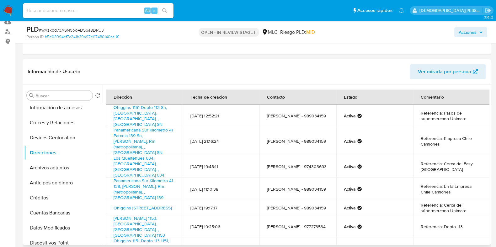
scroll to position [39, 0]
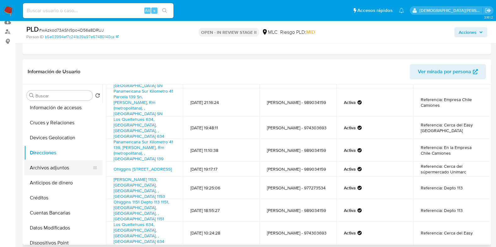
click at [61, 161] on button "Archivos adjuntos" at bounding box center [60, 168] width 73 height 15
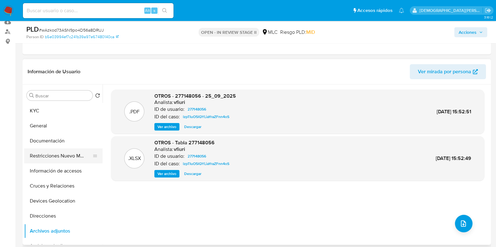
scroll to position [0, 0]
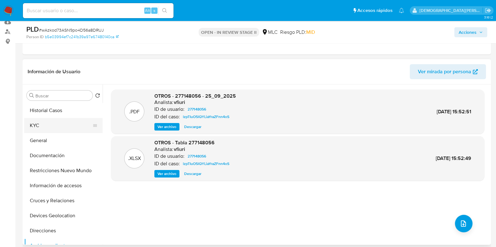
click at [57, 125] on button "KYC" at bounding box center [60, 125] width 73 height 15
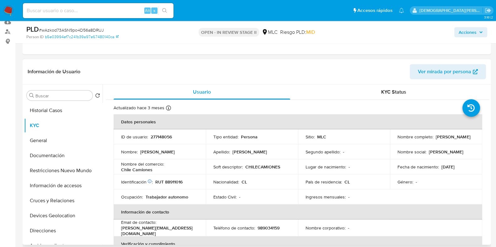
scroll to position [78, 0]
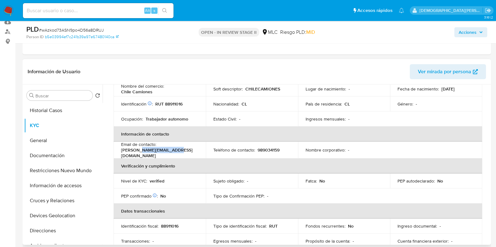
drag, startPoint x: 140, startPoint y: 152, endPoint x: 175, endPoint y: 152, distance: 35.4
click at [175, 152] on div "Email de contacto : mario.a@chilecamiones.cl" at bounding box center [159, 150] width 77 height 17
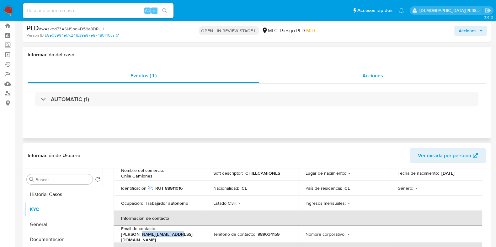
scroll to position [0, 0]
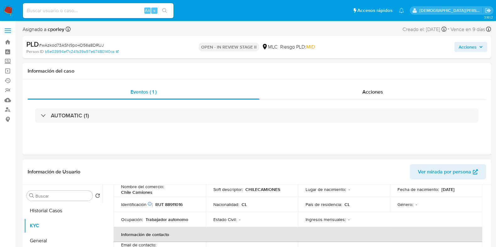
drag, startPoint x: 460, startPoint y: 47, endPoint x: 388, endPoint y: 48, distance: 72.1
click at [460, 47] on span "Acciones" at bounding box center [467, 47] width 18 height 10
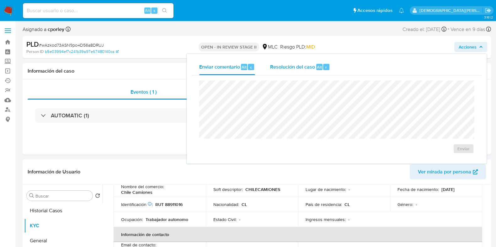
click at [296, 67] on span "Resolución del caso" at bounding box center [292, 66] width 45 height 7
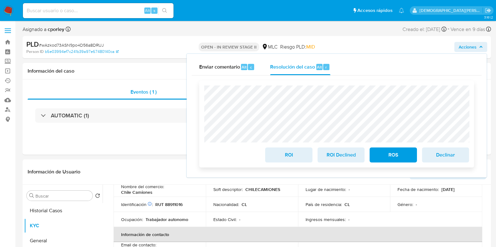
click at [271, 155] on button "ROI" at bounding box center [288, 155] width 47 height 15
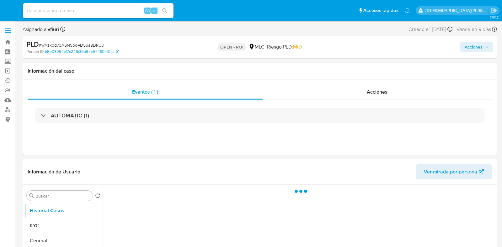
select select "10"
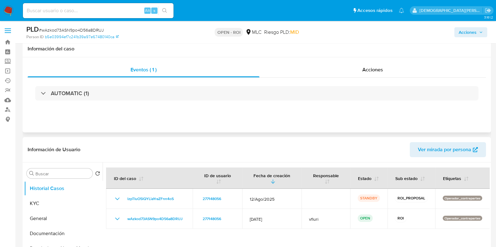
scroll to position [39, 0]
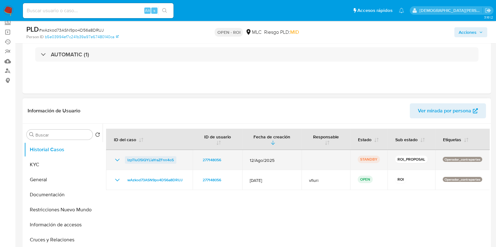
click at [146, 158] on span "lzpTIuO5lQYLiaYraZFnn4oS" at bounding box center [150, 160] width 46 height 8
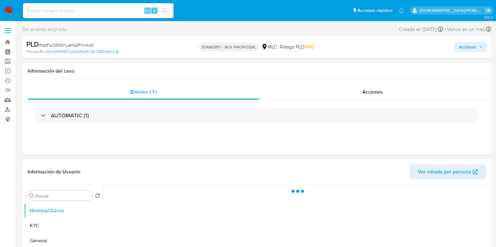
select select "10"
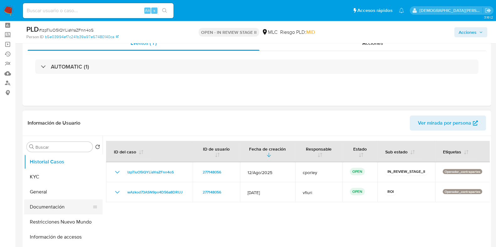
scroll to position [39, 0]
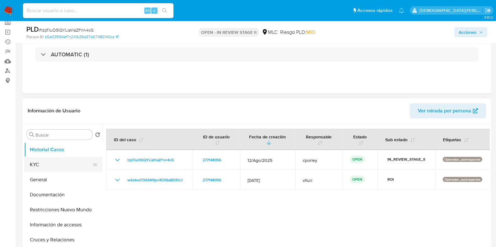
click at [47, 169] on button "KYC" at bounding box center [60, 164] width 73 height 15
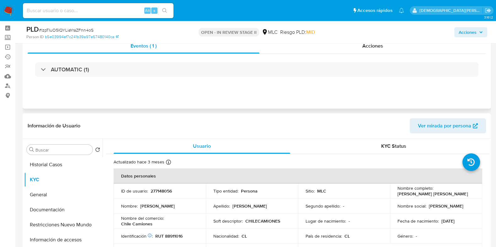
scroll to position [0, 0]
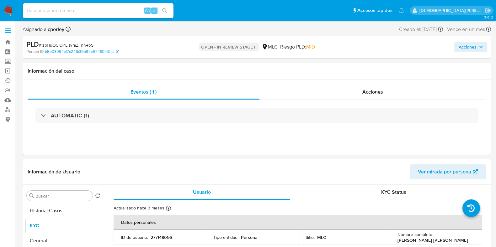
click at [462, 49] on span "Acciones" at bounding box center [467, 47] width 18 height 10
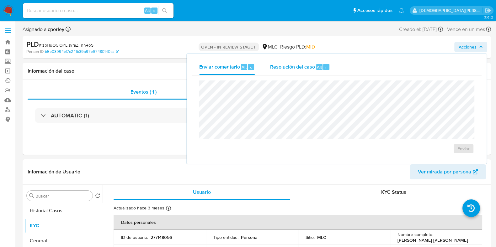
click at [296, 67] on span "Resolución del caso" at bounding box center [292, 66] width 45 height 7
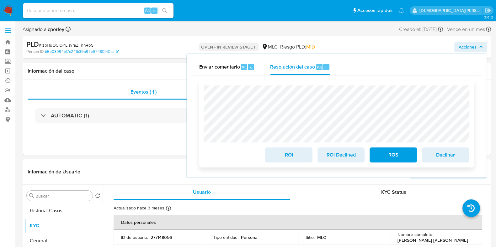
click at [281, 160] on span "ROI" at bounding box center [288, 155] width 31 height 14
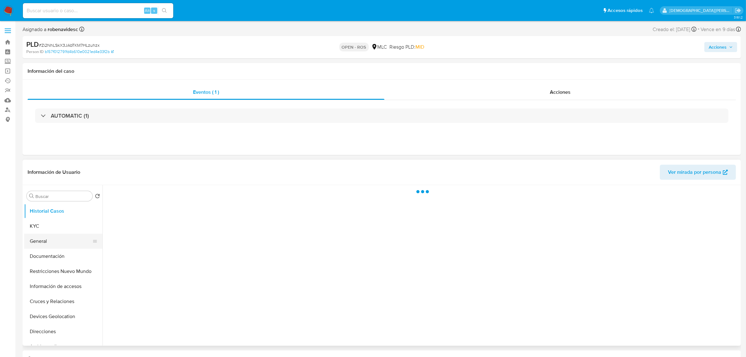
select select "10"
click at [46, 240] on button "General" at bounding box center [60, 241] width 73 height 15
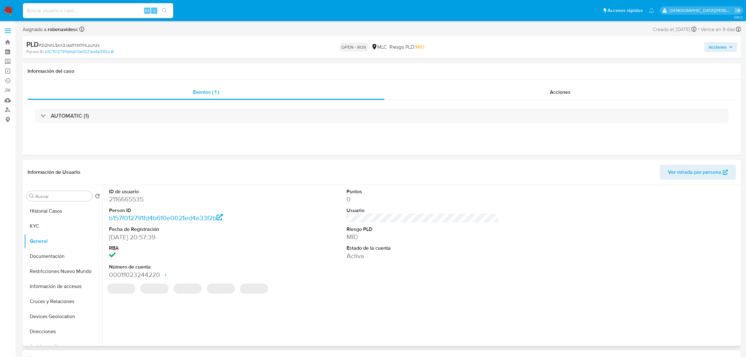
click at [129, 202] on dd "2116665535" at bounding box center [185, 199] width 152 height 9
copy dd "2116665535"
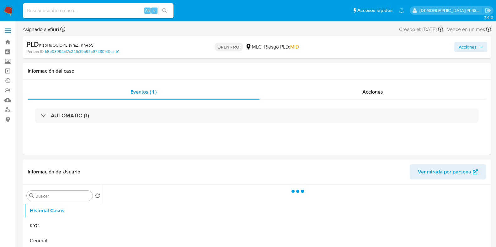
select select "10"
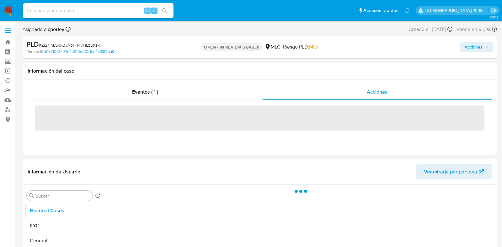
select select "10"
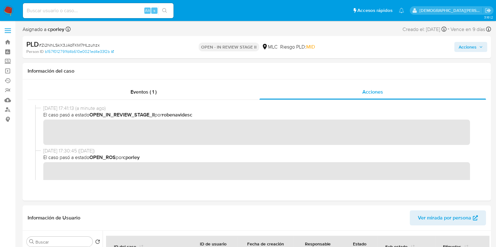
click at [458, 45] on span "Acciones" at bounding box center [467, 47] width 18 height 10
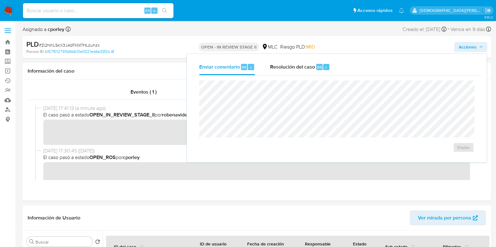
drag, startPoint x: 296, startPoint y: 65, endPoint x: 287, endPoint y: 76, distance: 14.1
click at [292, 71] on div "Resolución del caso Alt r" at bounding box center [300, 67] width 60 height 16
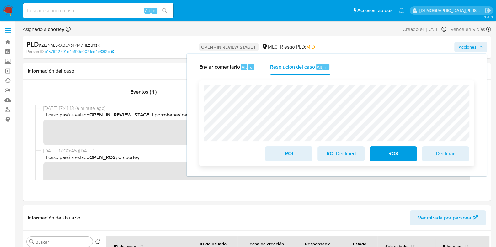
click at [292, 158] on span "ROI" at bounding box center [288, 154] width 31 height 14
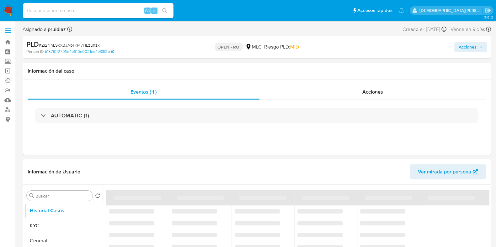
select select "10"
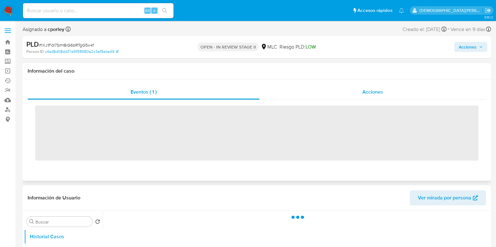
click at [349, 90] on div "Acciones" at bounding box center [372, 92] width 226 height 15
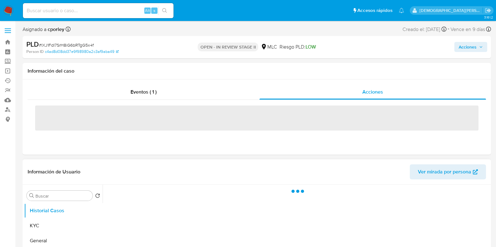
select select "10"
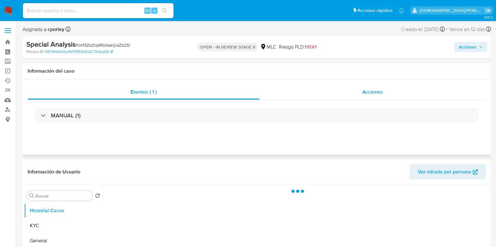
click at [346, 90] on div "Acciones" at bounding box center [372, 92] width 226 height 15
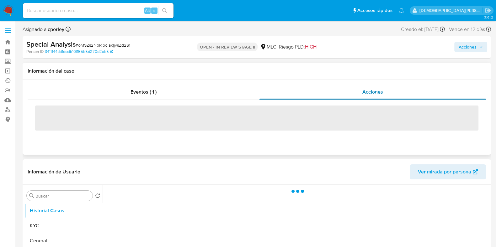
select select "10"
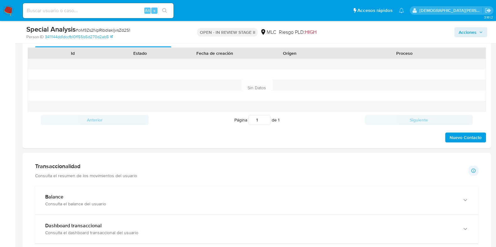
scroll to position [235, 0]
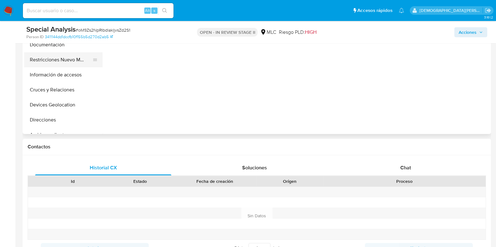
click at [58, 62] on button "Restricciones Nuevo Mundo" at bounding box center [60, 59] width 73 height 15
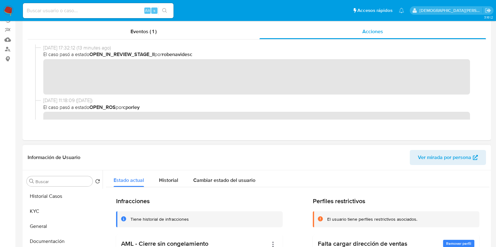
scroll to position [0, 0]
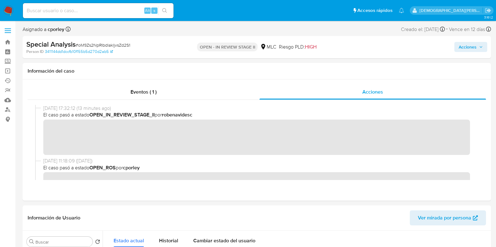
click at [462, 46] on span "Acciones" at bounding box center [467, 47] width 18 height 10
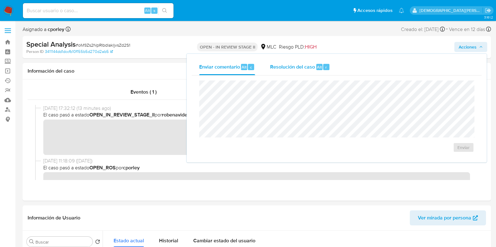
click at [268, 66] on button "Resolución del caso Alt r" at bounding box center [299, 67] width 75 height 16
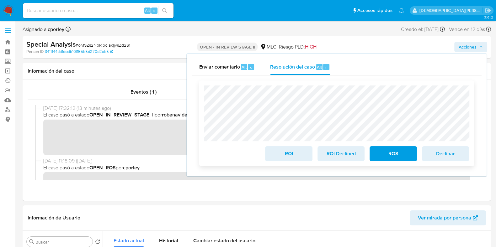
click at [291, 154] on span "ROI" at bounding box center [288, 154] width 31 height 14
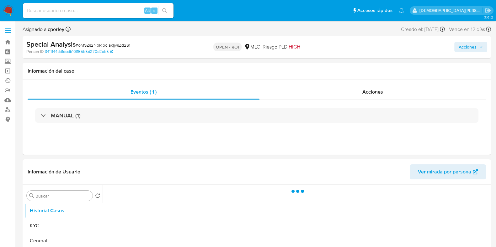
select select "10"
click at [388, 97] on div "Acciones" at bounding box center [372, 92] width 226 height 15
